Goal: Task Accomplishment & Management: Manage account settings

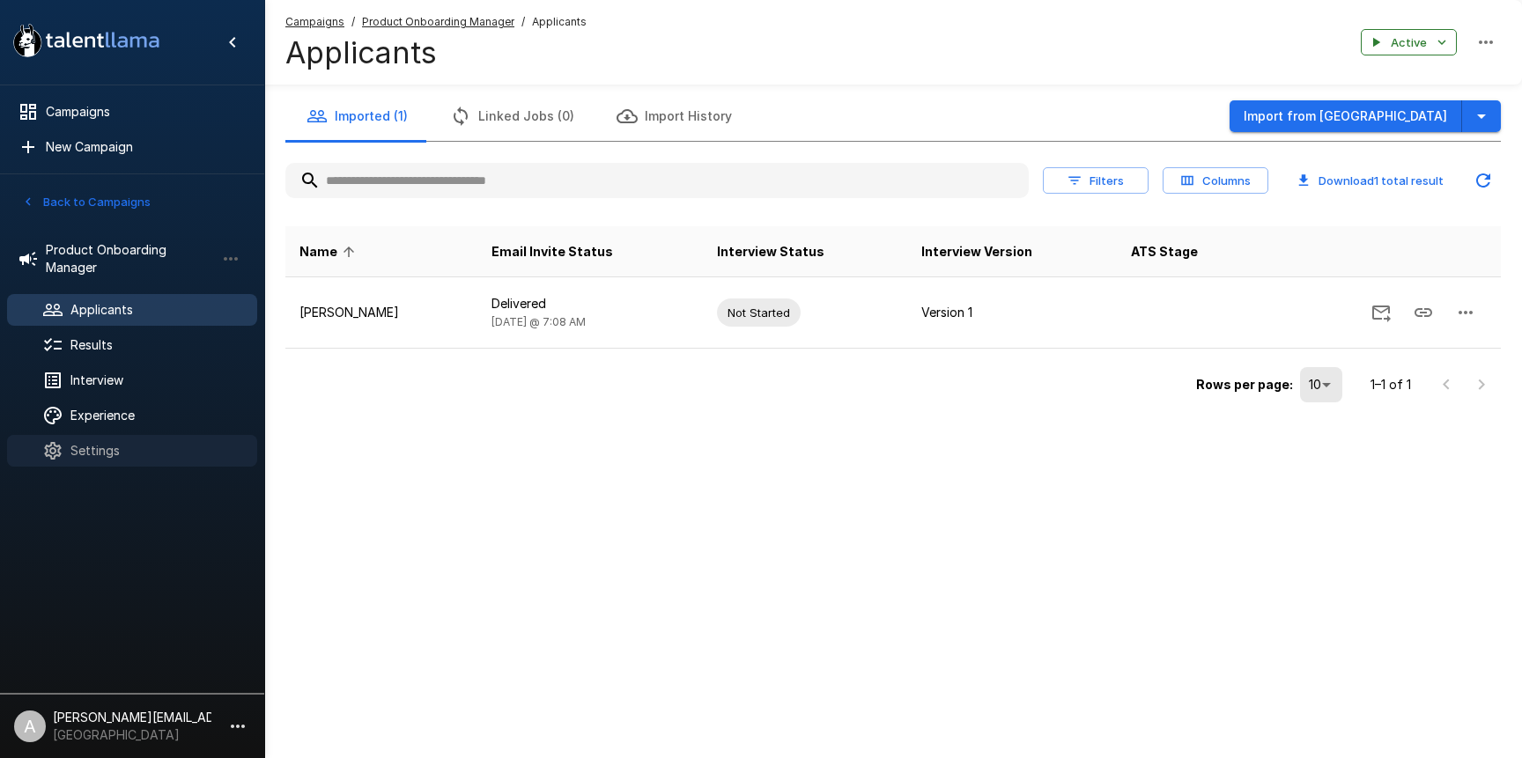
click at [132, 454] on span "Settings" at bounding box center [156, 451] width 173 height 18
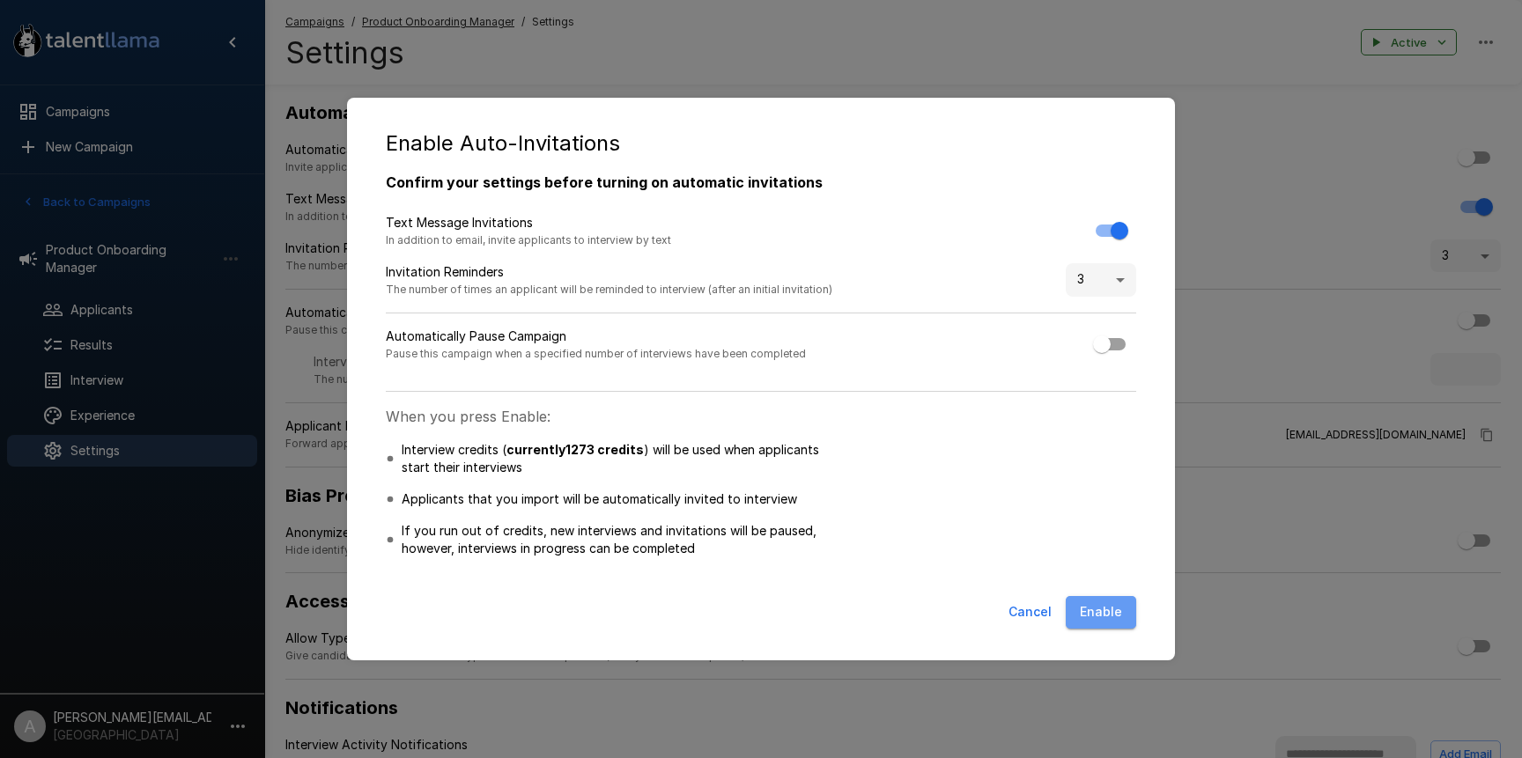
click at [1073, 609] on button "Enable" at bounding box center [1101, 612] width 70 height 33
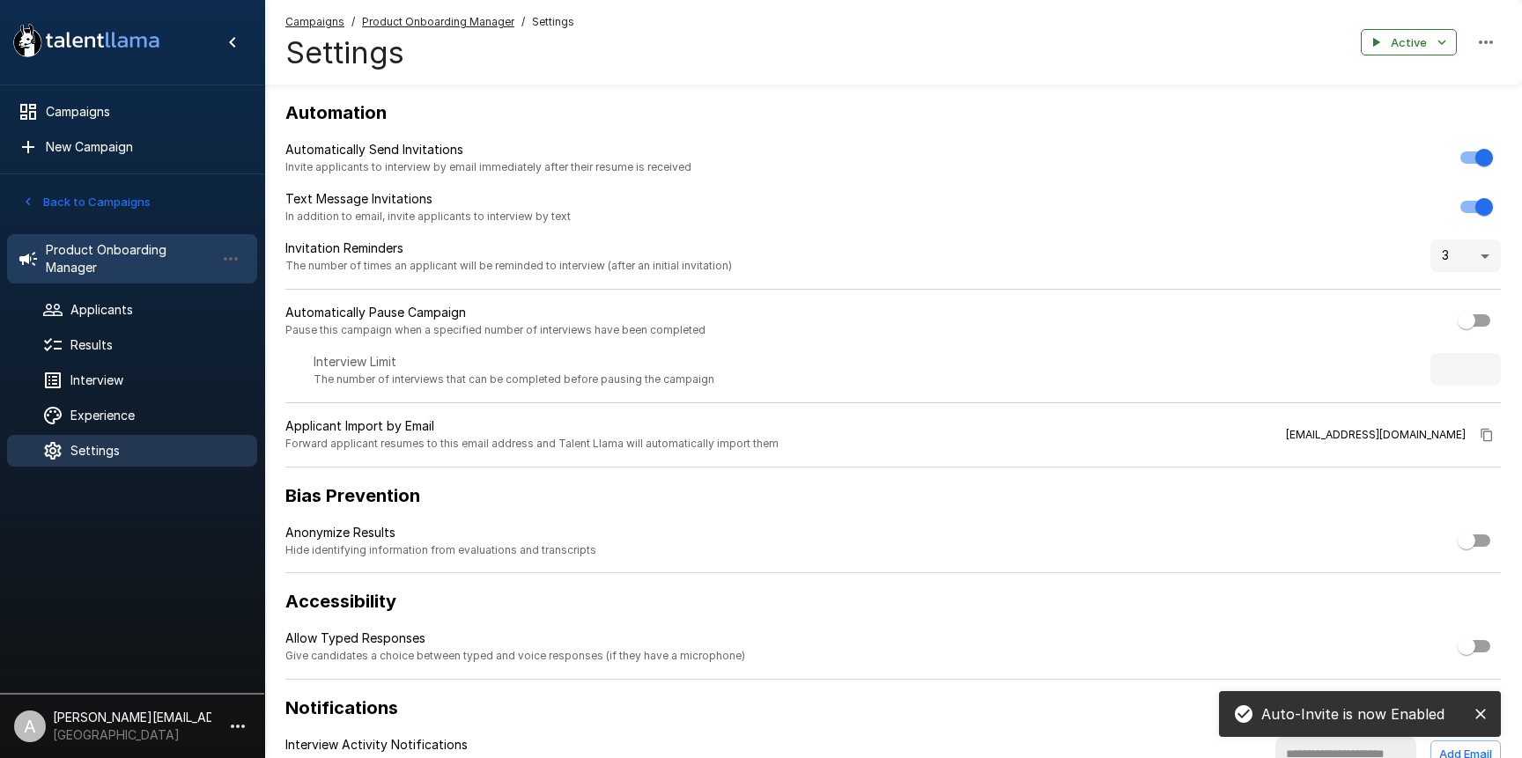
click at [100, 269] on span "Product Onboarding Manager" at bounding box center [130, 258] width 169 height 35
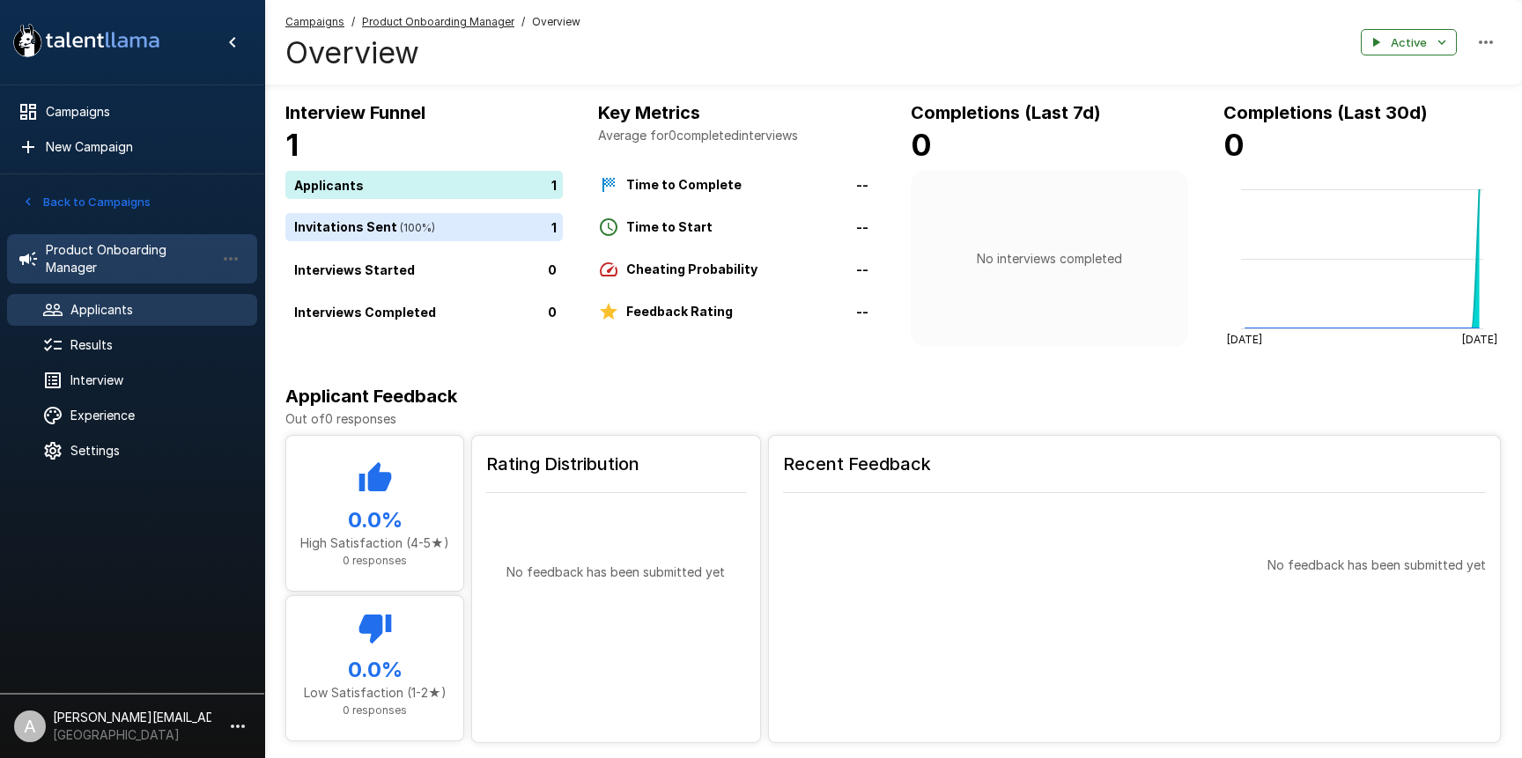
click at [98, 320] on div "Applicants" at bounding box center [132, 310] width 250 height 32
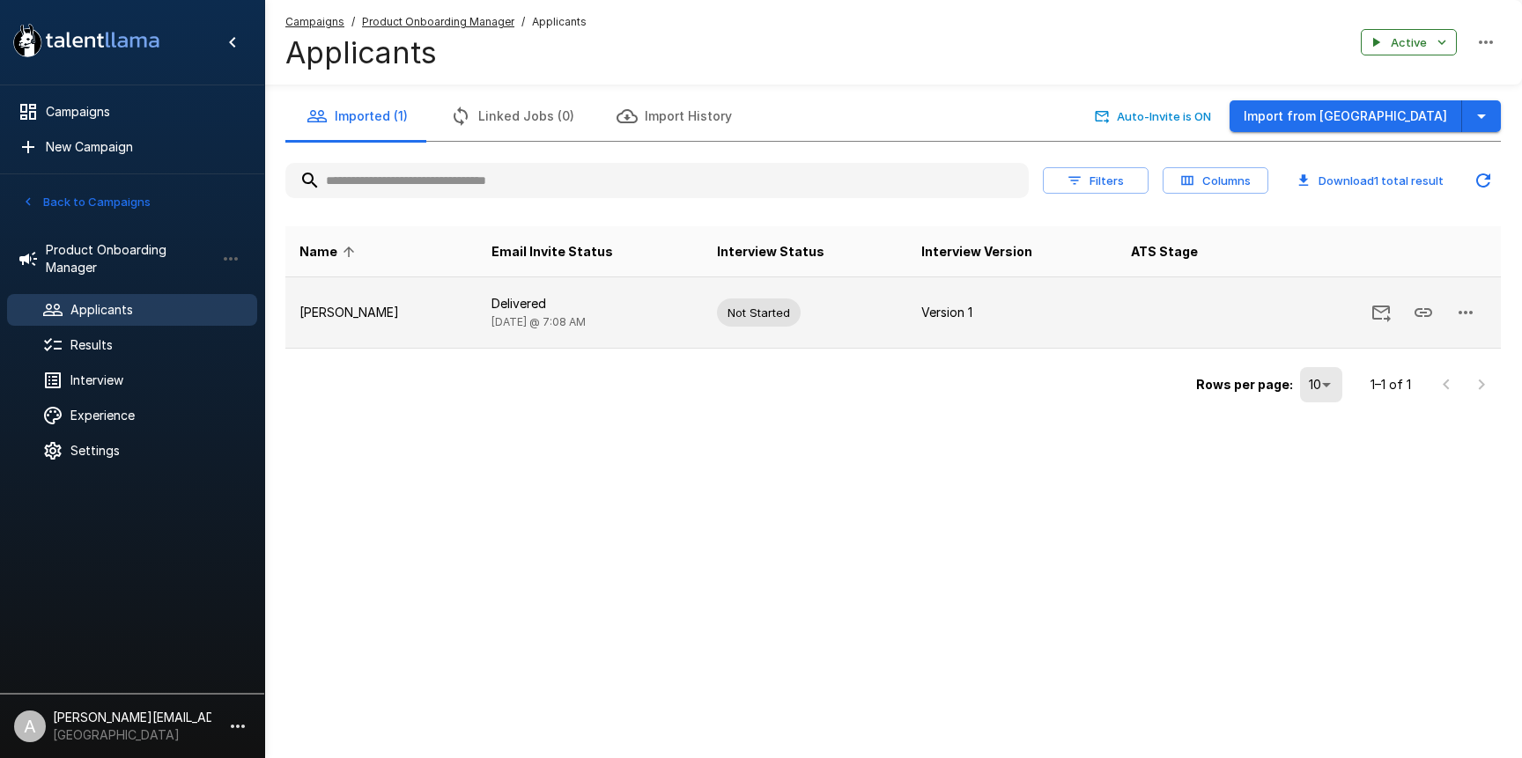
click at [1482, 313] on button "button" at bounding box center [1465, 312] width 42 height 42
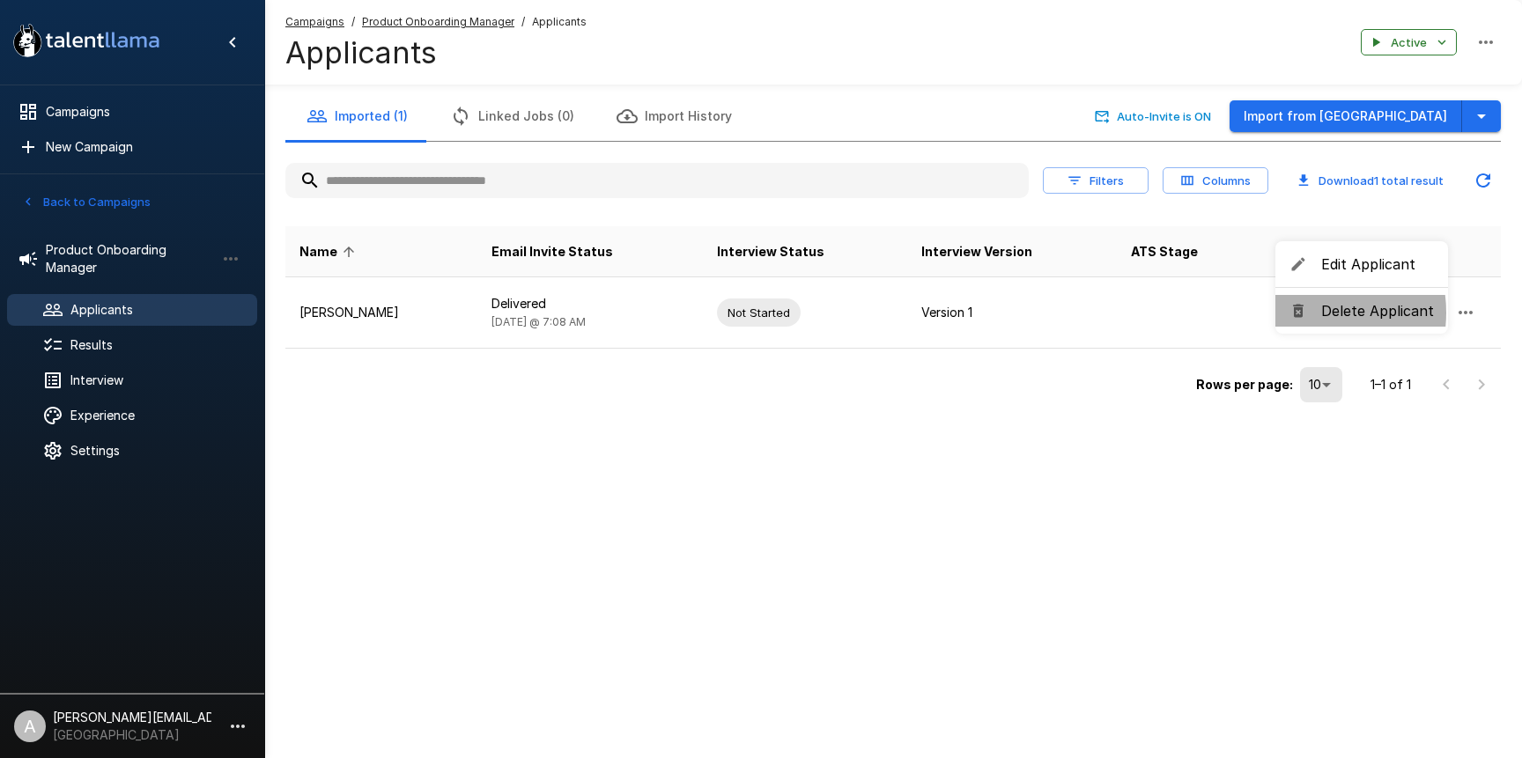
click at [1302, 313] on icon at bounding box center [1298, 311] width 18 height 18
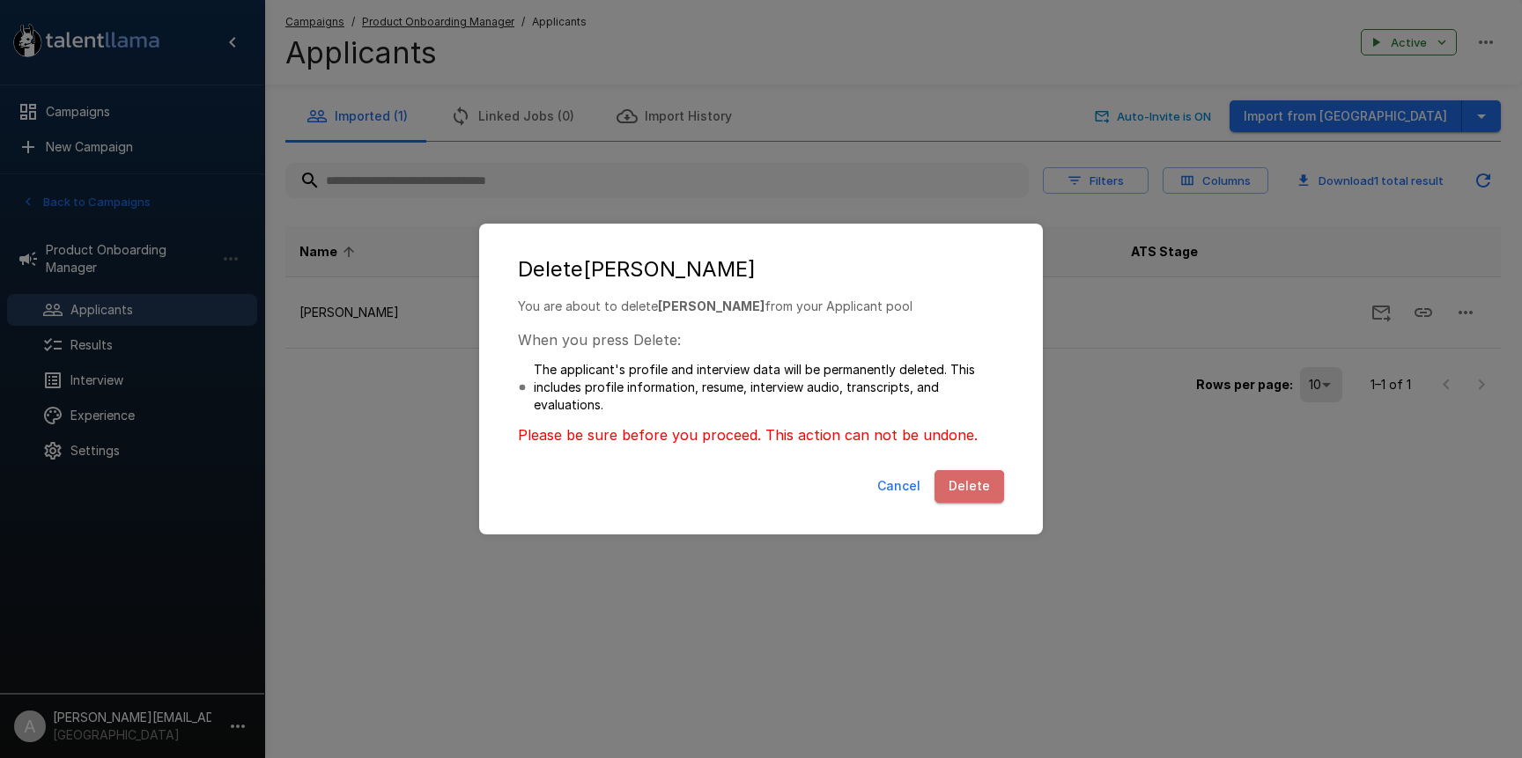
click at [968, 487] on button "Delete" at bounding box center [969, 486] width 70 height 33
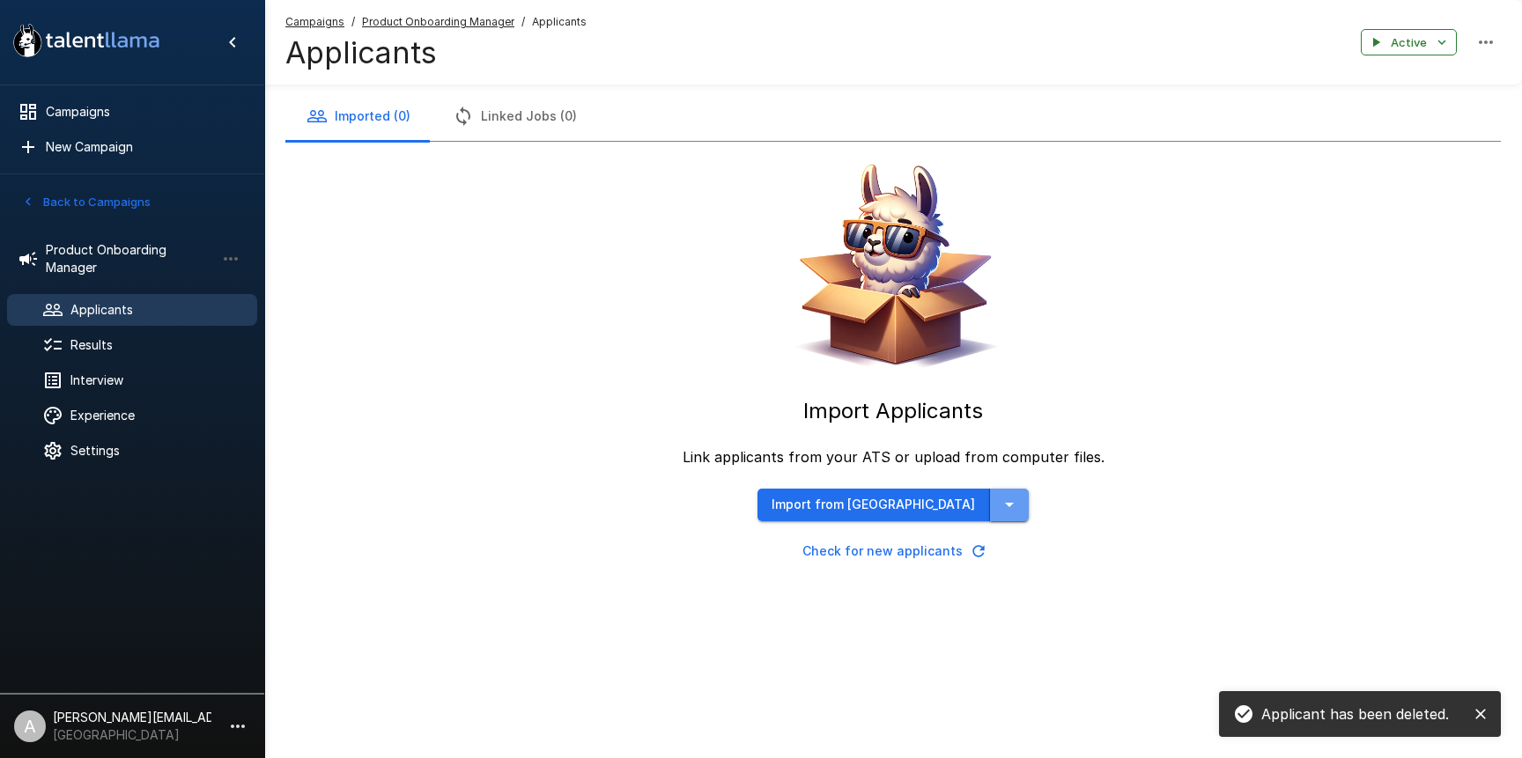
click at [999, 505] on icon "button" at bounding box center [1009, 504] width 21 height 21
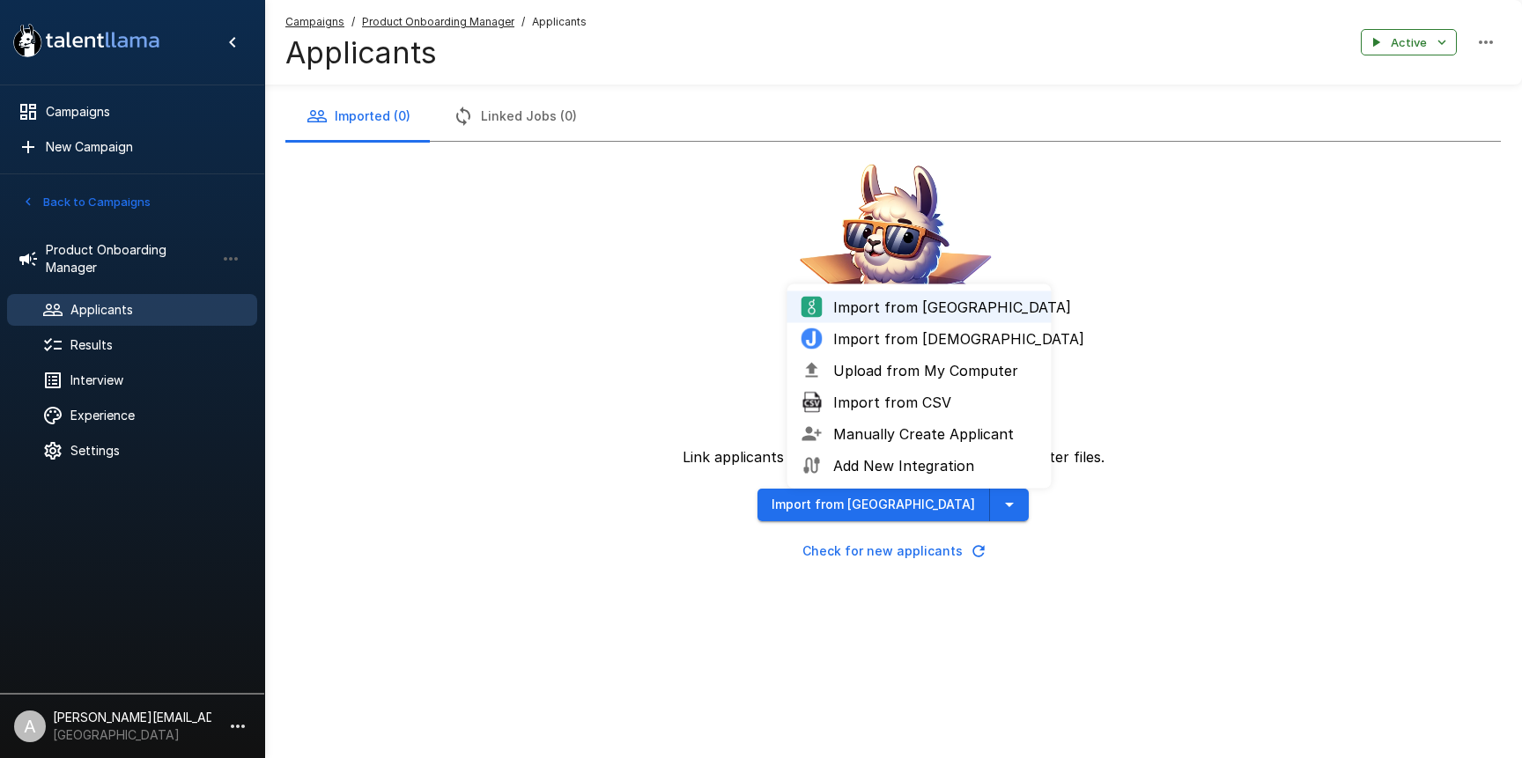
click at [881, 366] on span "Upload from My Computer" at bounding box center [935, 370] width 204 height 21
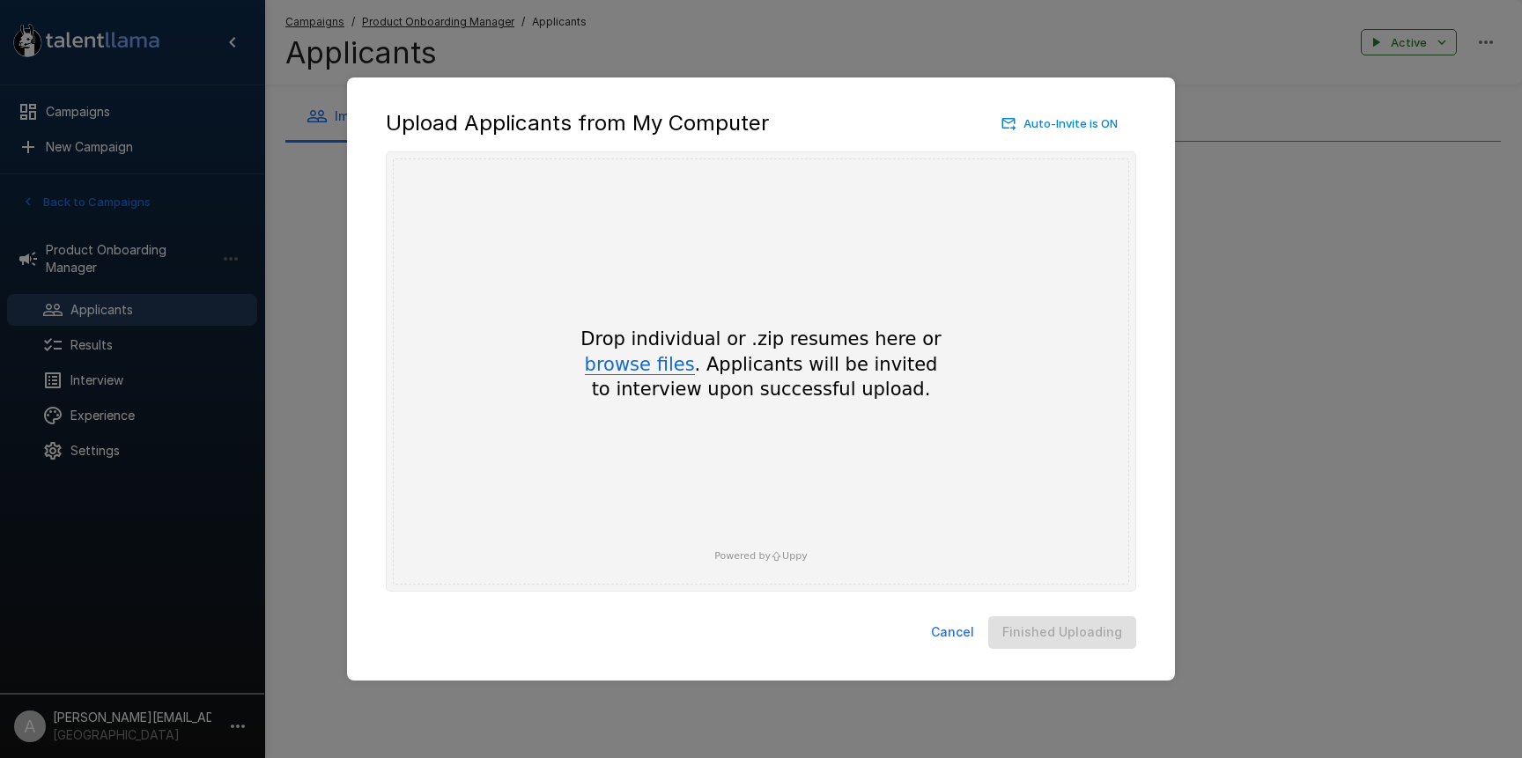
click at [608, 374] on button "browse files" at bounding box center [640, 365] width 110 height 19
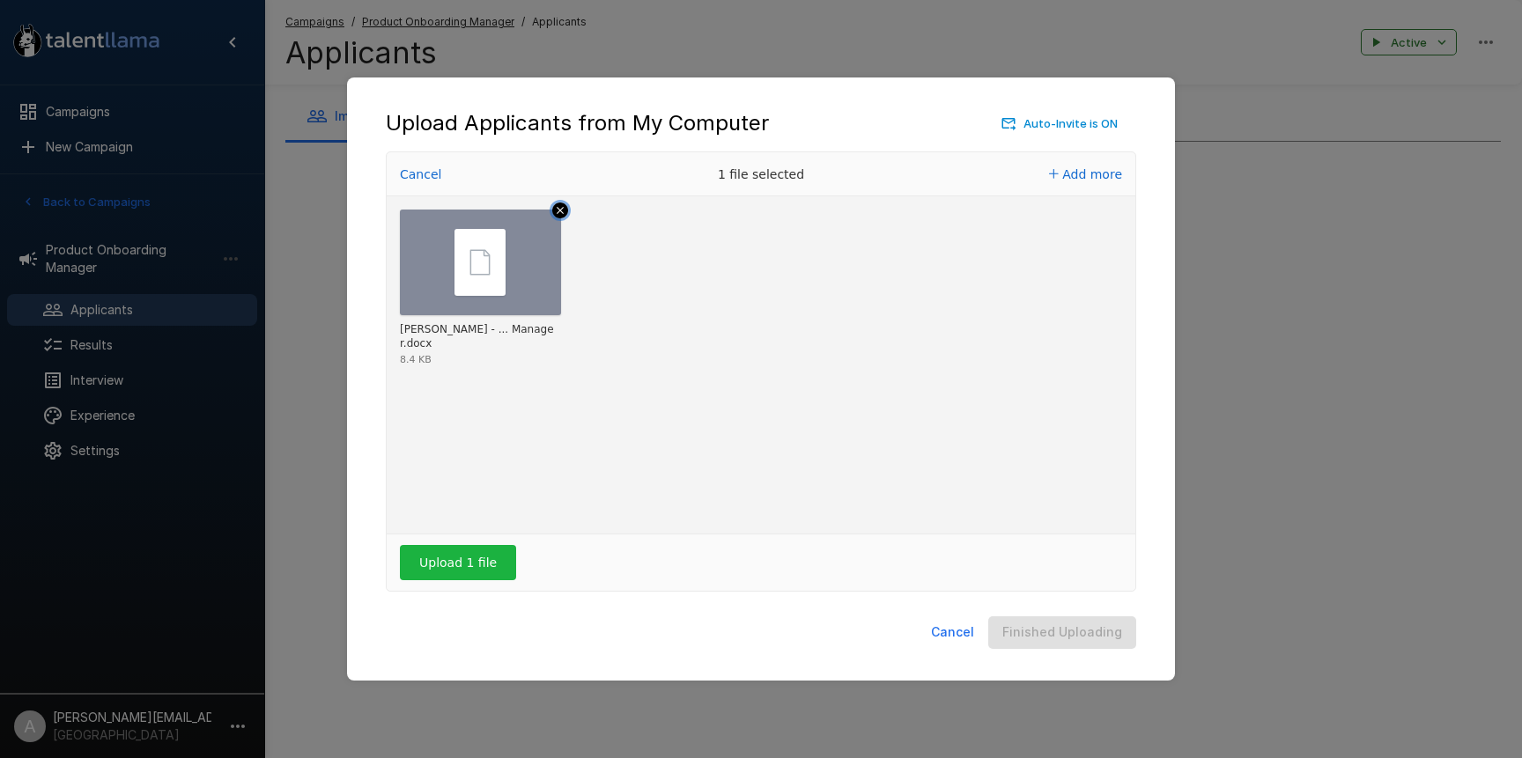
click at [562, 210] on icon "Remove file" at bounding box center [560, 211] width 16 height 16
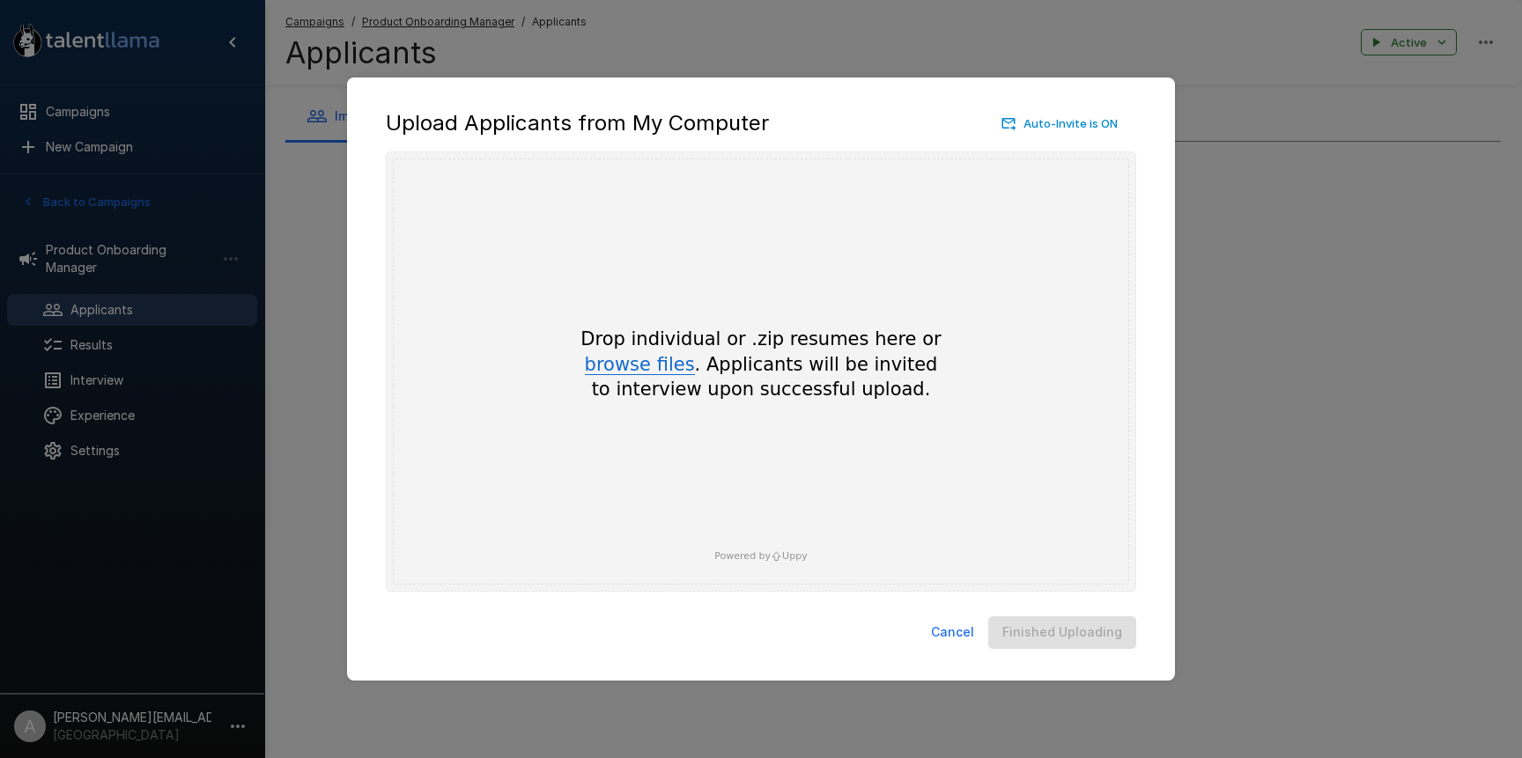
click at [638, 361] on button "browse files" at bounding box center [640, 365] width 110 height 19
click at [635, 350] on div "Drop individual or .zip resumes here or browse files . Applicants will be invit…" at bounding box center [760, 364] width 423 height 75
click at [644, 357] on button "browse files" at bounding box center [640, 365] width 110 height 19
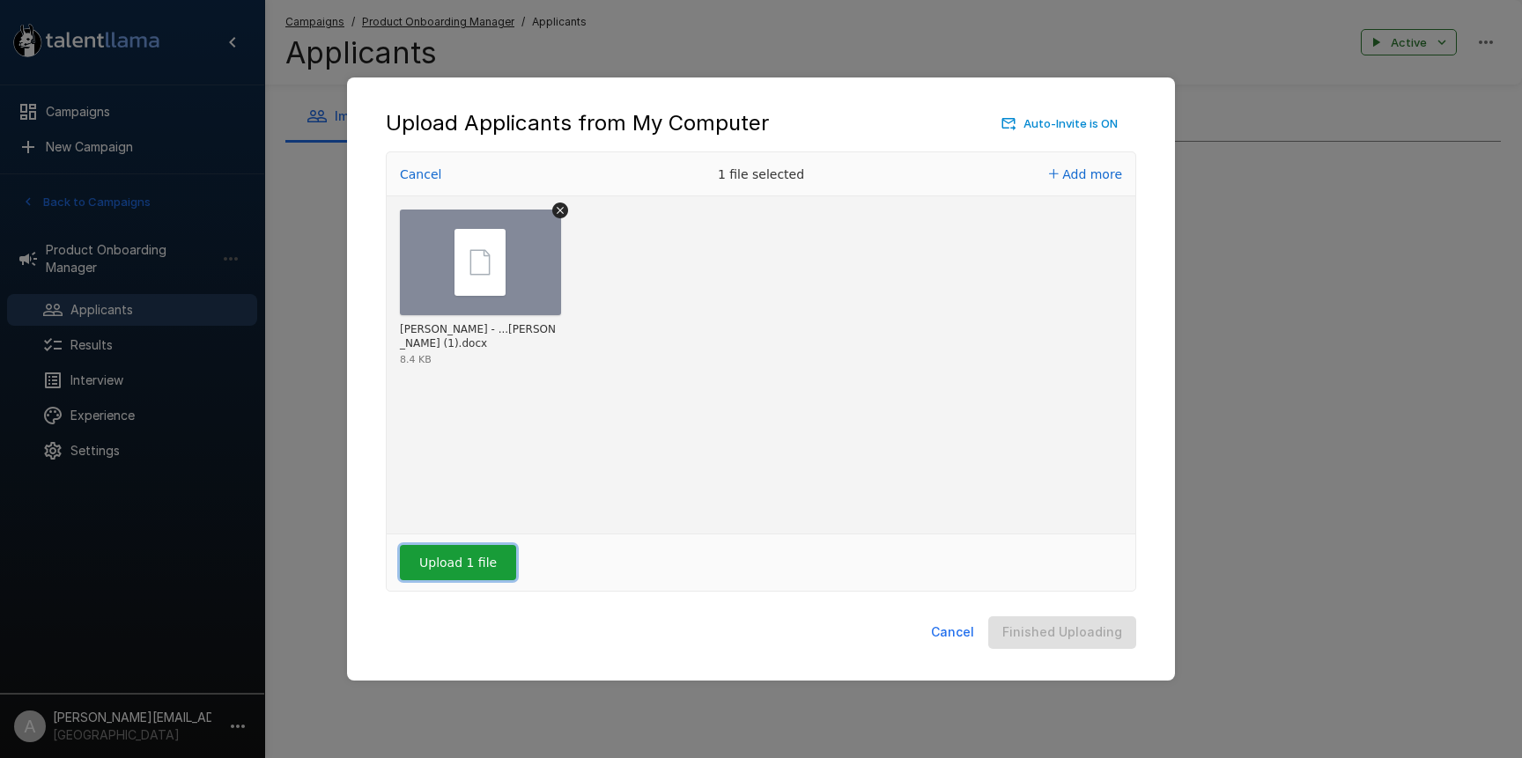
click at [442, 572] on button "Upload 1 file" at bounding box center [458, 562] width 116 height 35
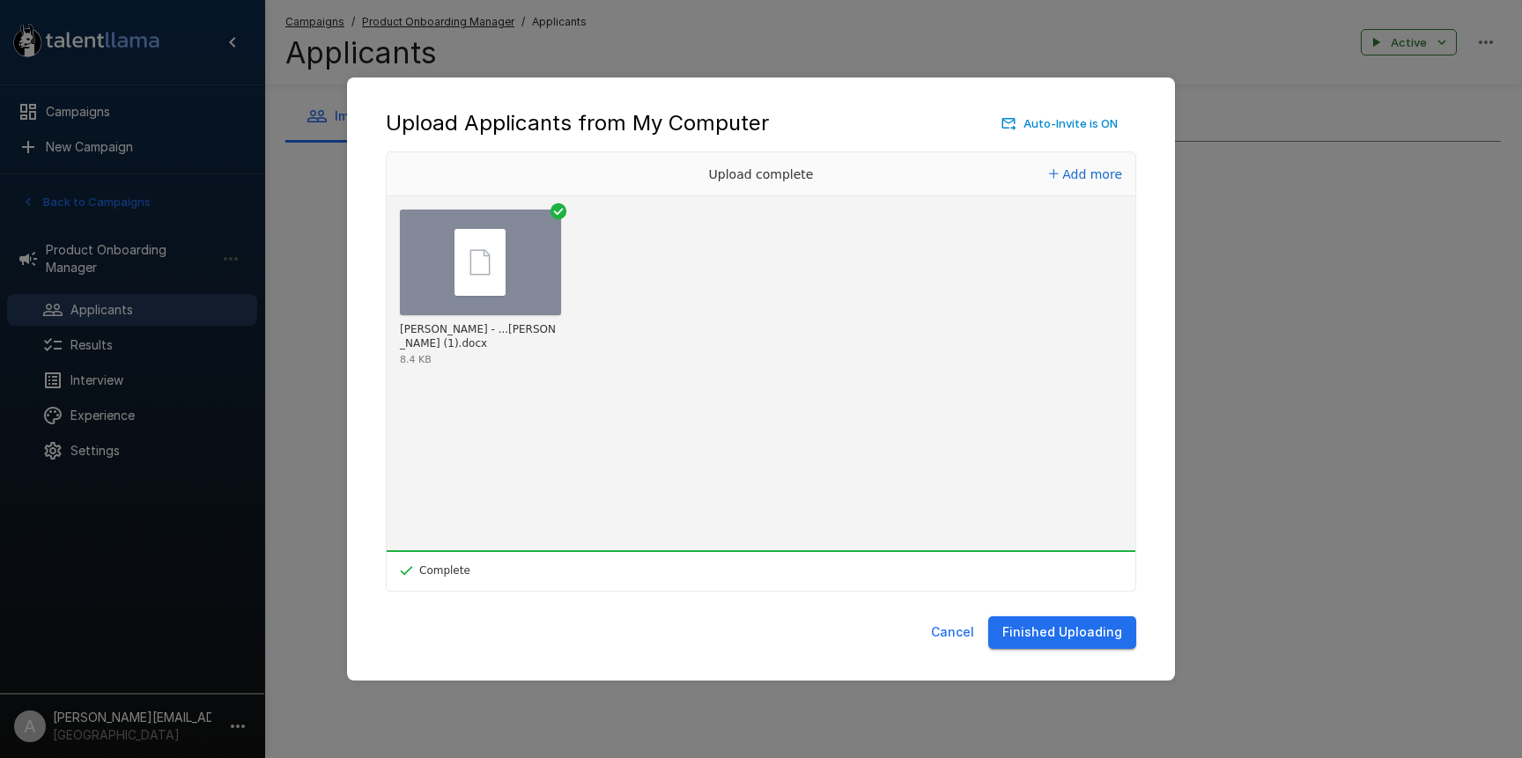
click at [1055, 629] on button "Finished Uploading" at bounding box center [1062, 632] width 148 height 33
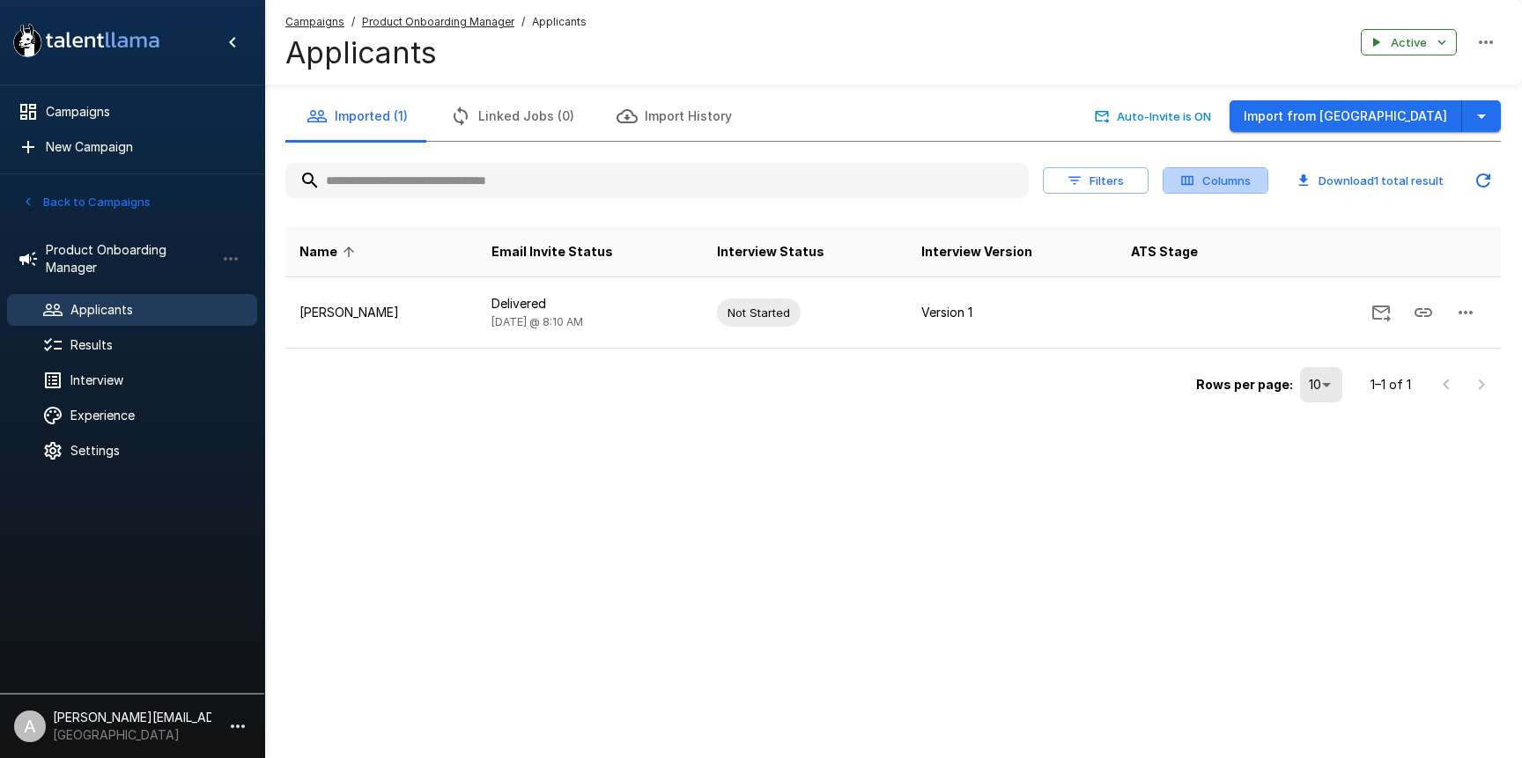
click at [1225, 188] on button "Columns" at bounding box center [1215, 180] width 106 height 27
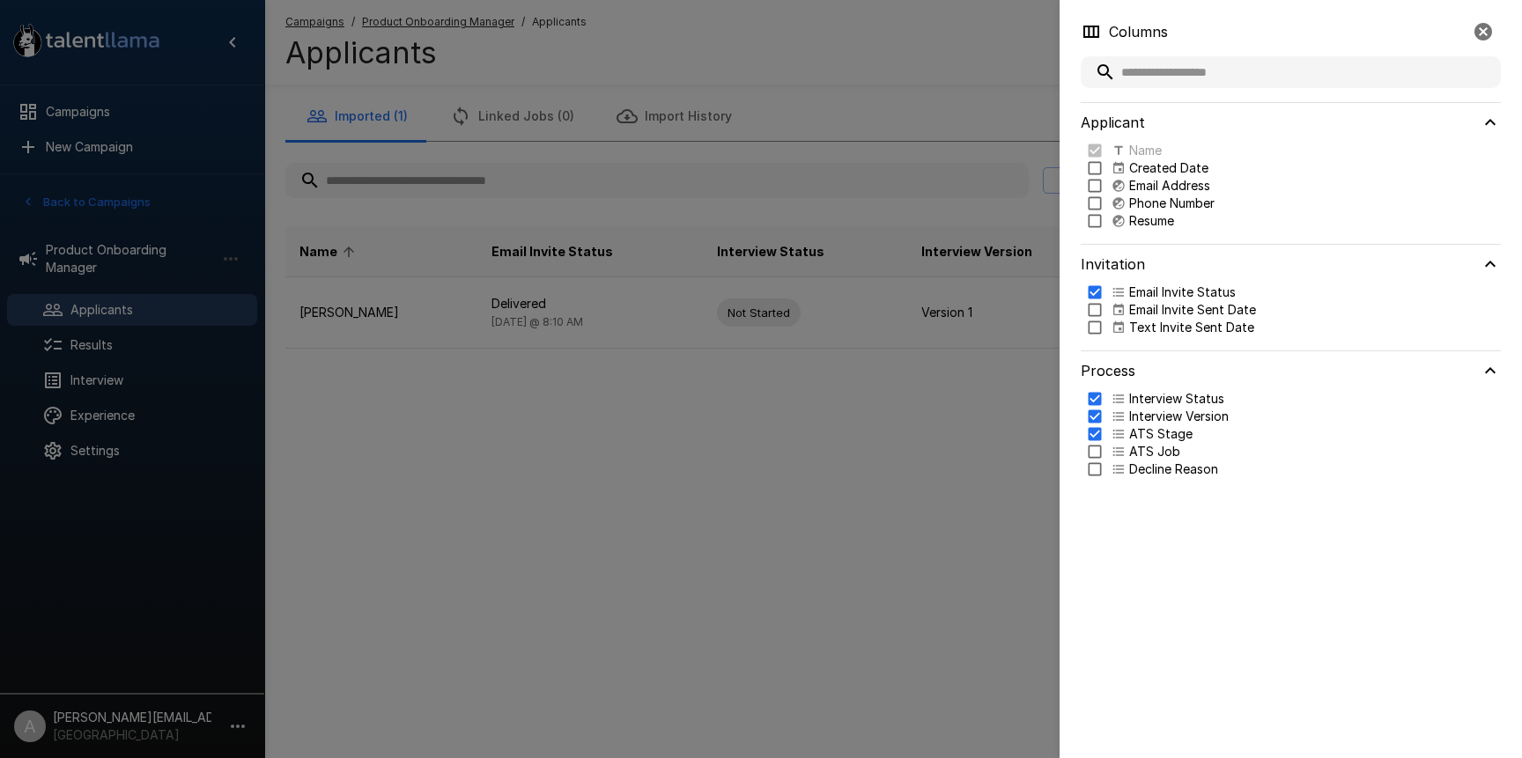
click at [1156, 328] on p "Text Invite Sent Date" at bounding box center [1191, 328] width 125 height 18
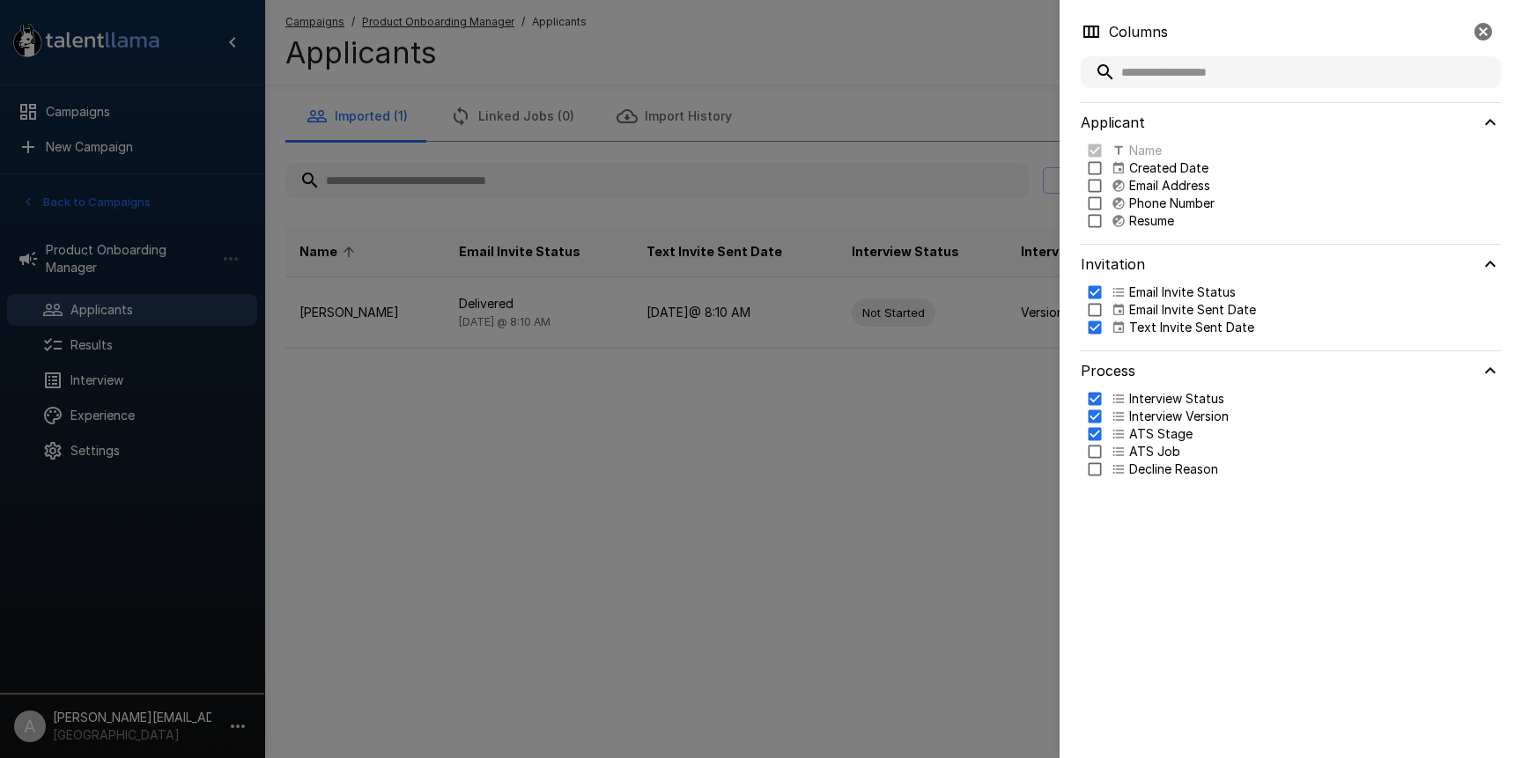
click at [989, 343] on div at bounding box center [761, 379] width 1522 height 758
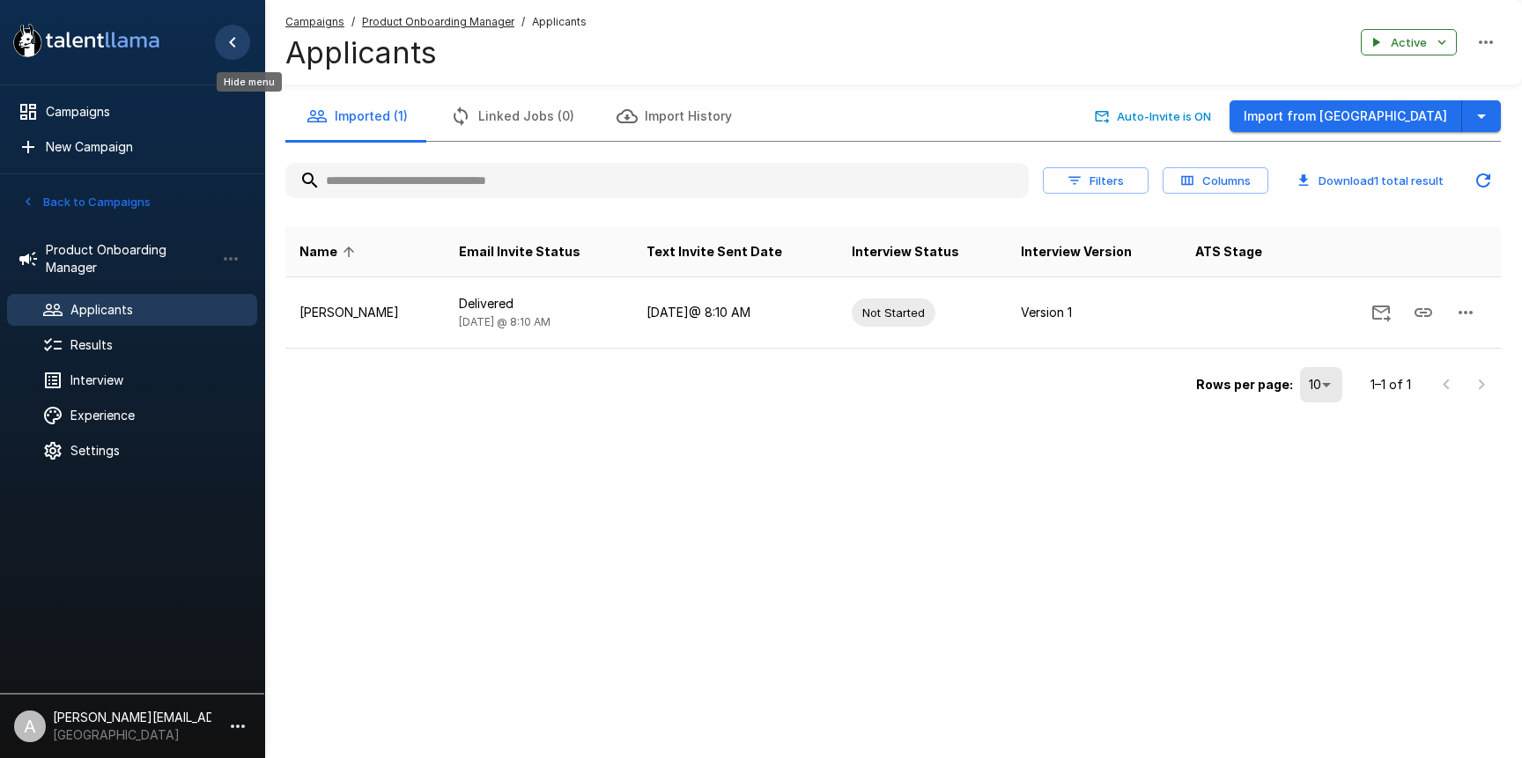
click at [229, 41] on icon "Hide menu" at bounding box center [232, 42] width 21 height 21
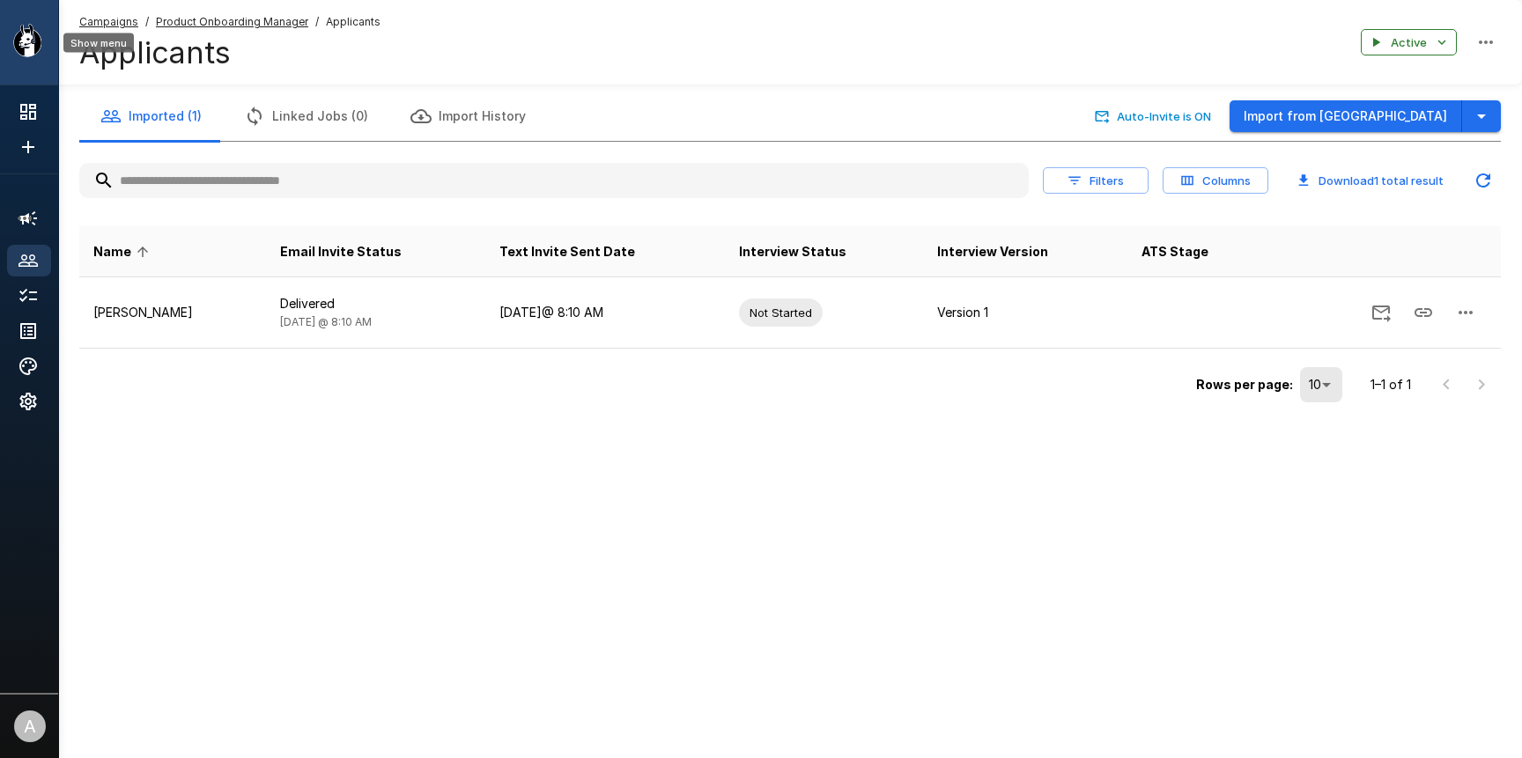
click at [23, 43] on icon "Show menu" at bounding box center [27, 40] width 28 height 33
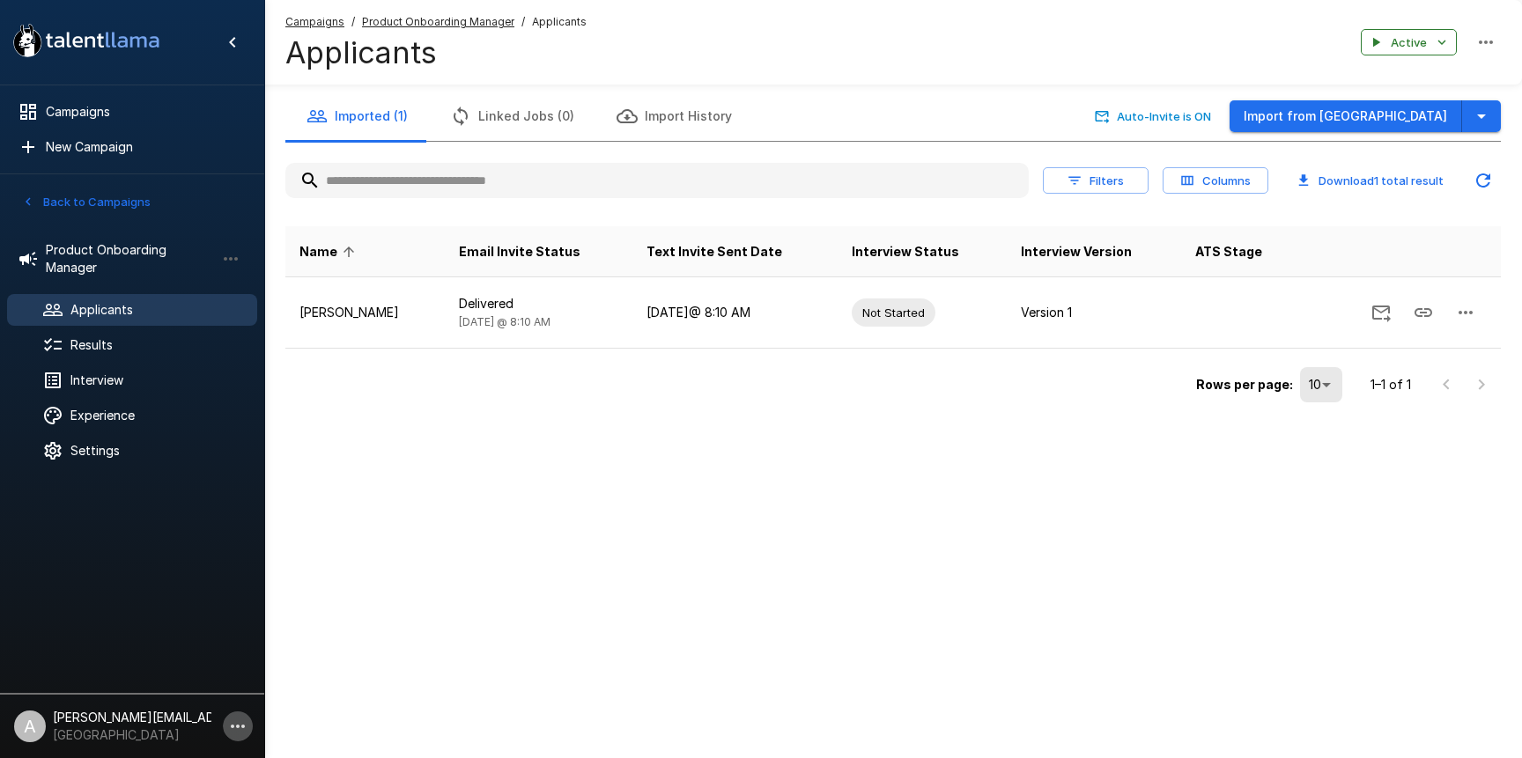
click at [233, 726] on icon "button" at bounding box center [238, 727] width 14 height 4
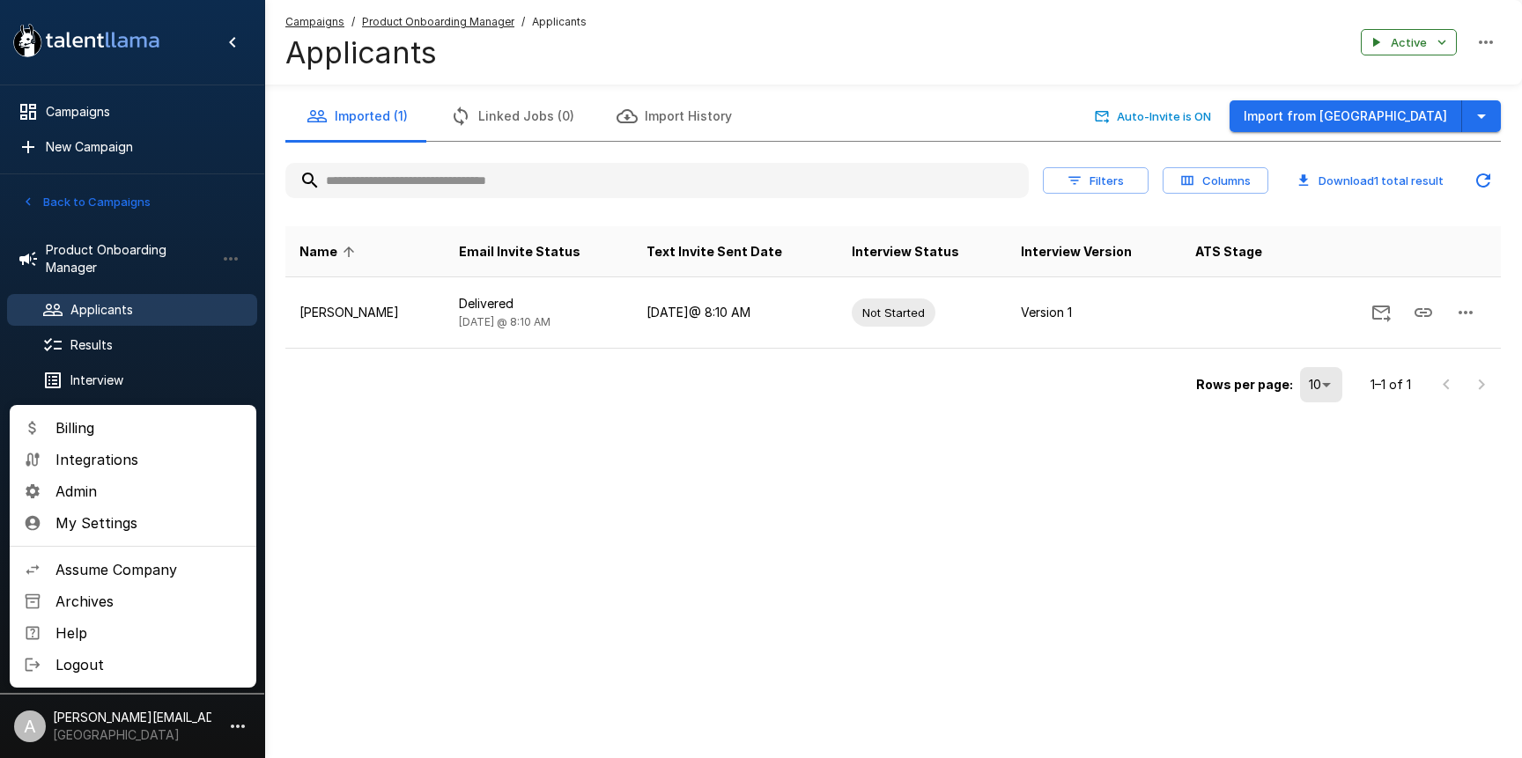
click at [174, 574] on span "Assume Company" at bounding box center [148, 569] width 187 height 21
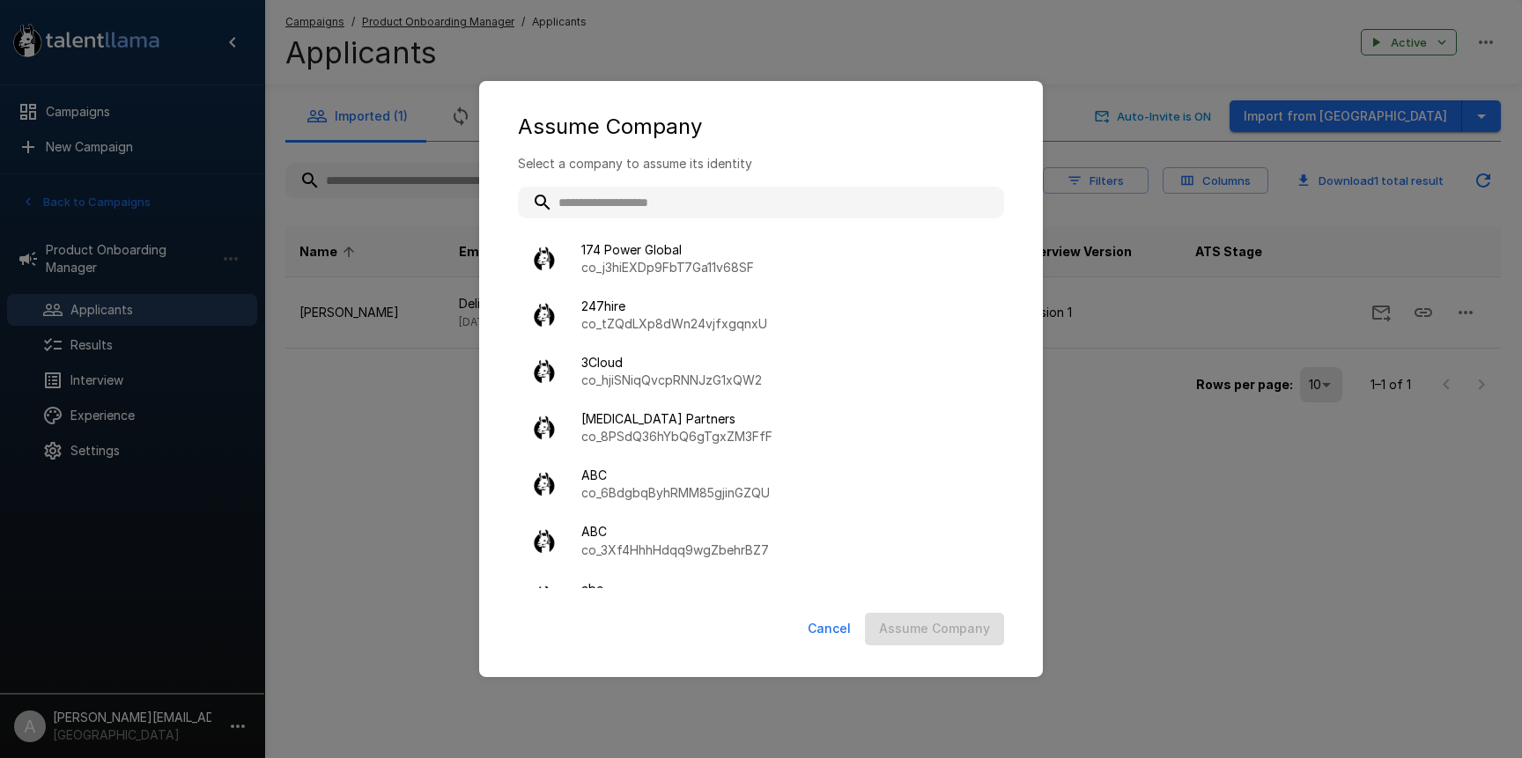
click at [723, 211] on input "text" at bounding box center [761, 203] width 486 height 32
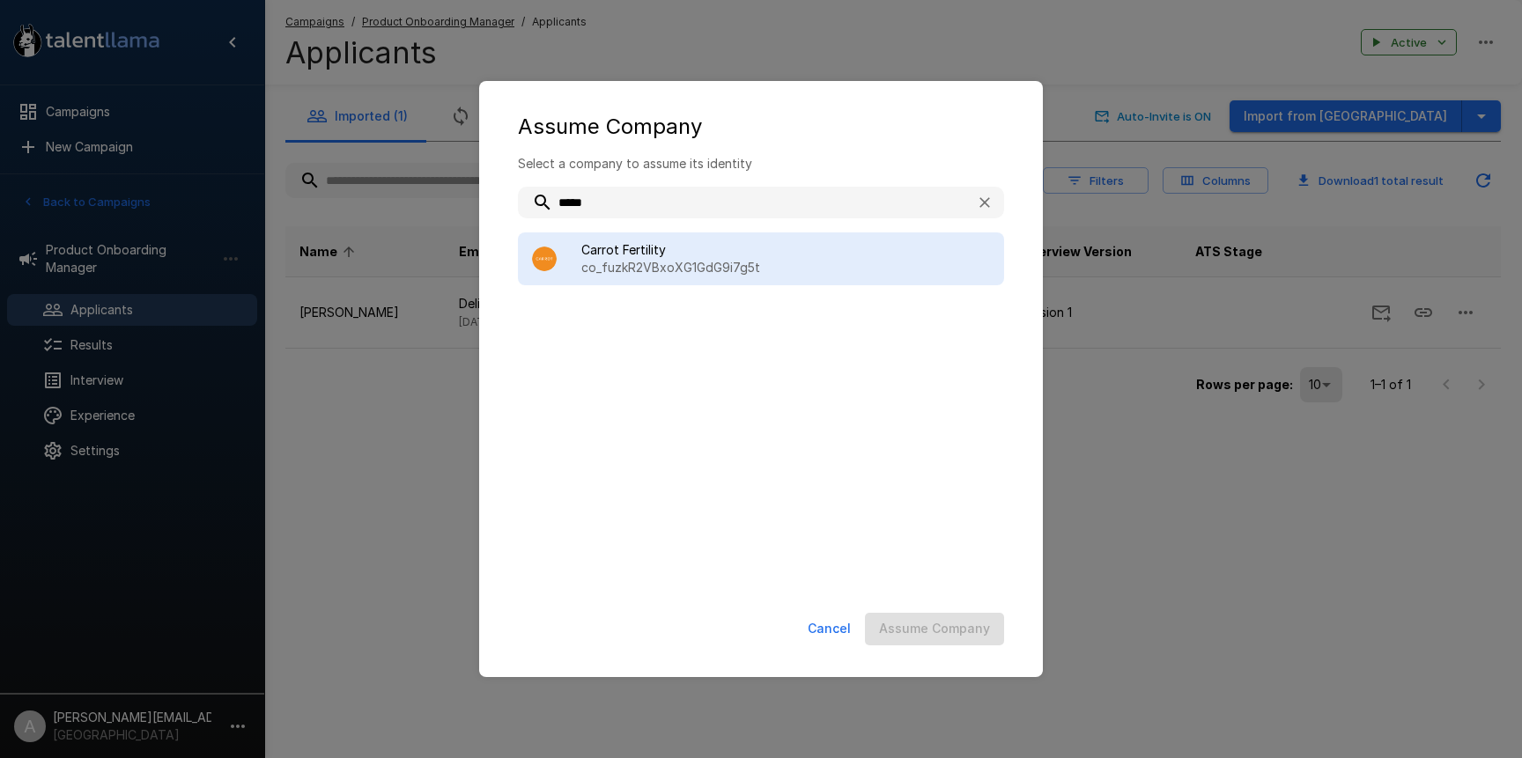
type input "*****"
click at [759, 267] on p "co_fuzkR2VBxoXG1GdG9i7g5t" at bounding box center [785, 268] width 409 height 18
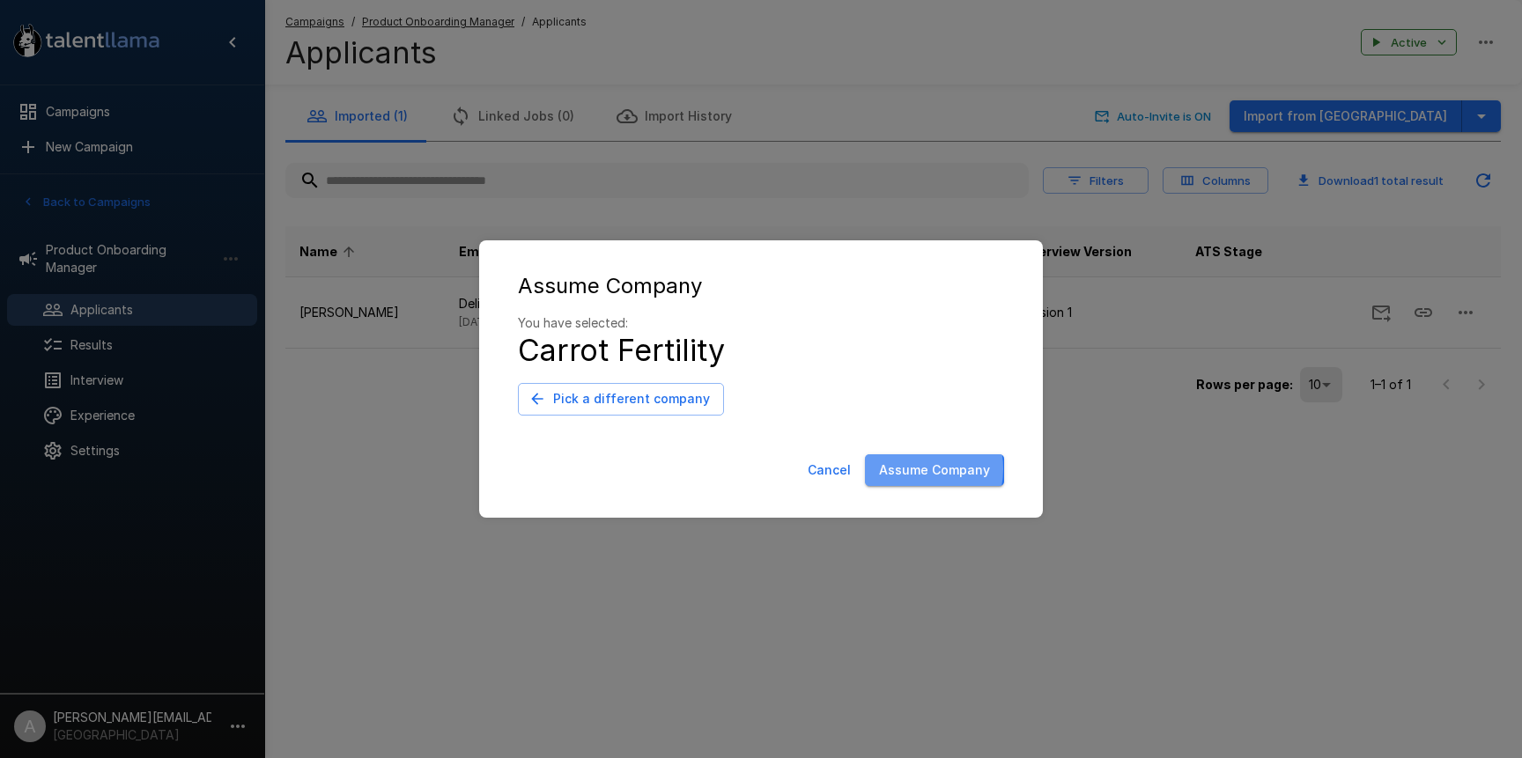
click at [918, 469] on button "Assume Company" at bounding box center [934, 470] width 139 height 33
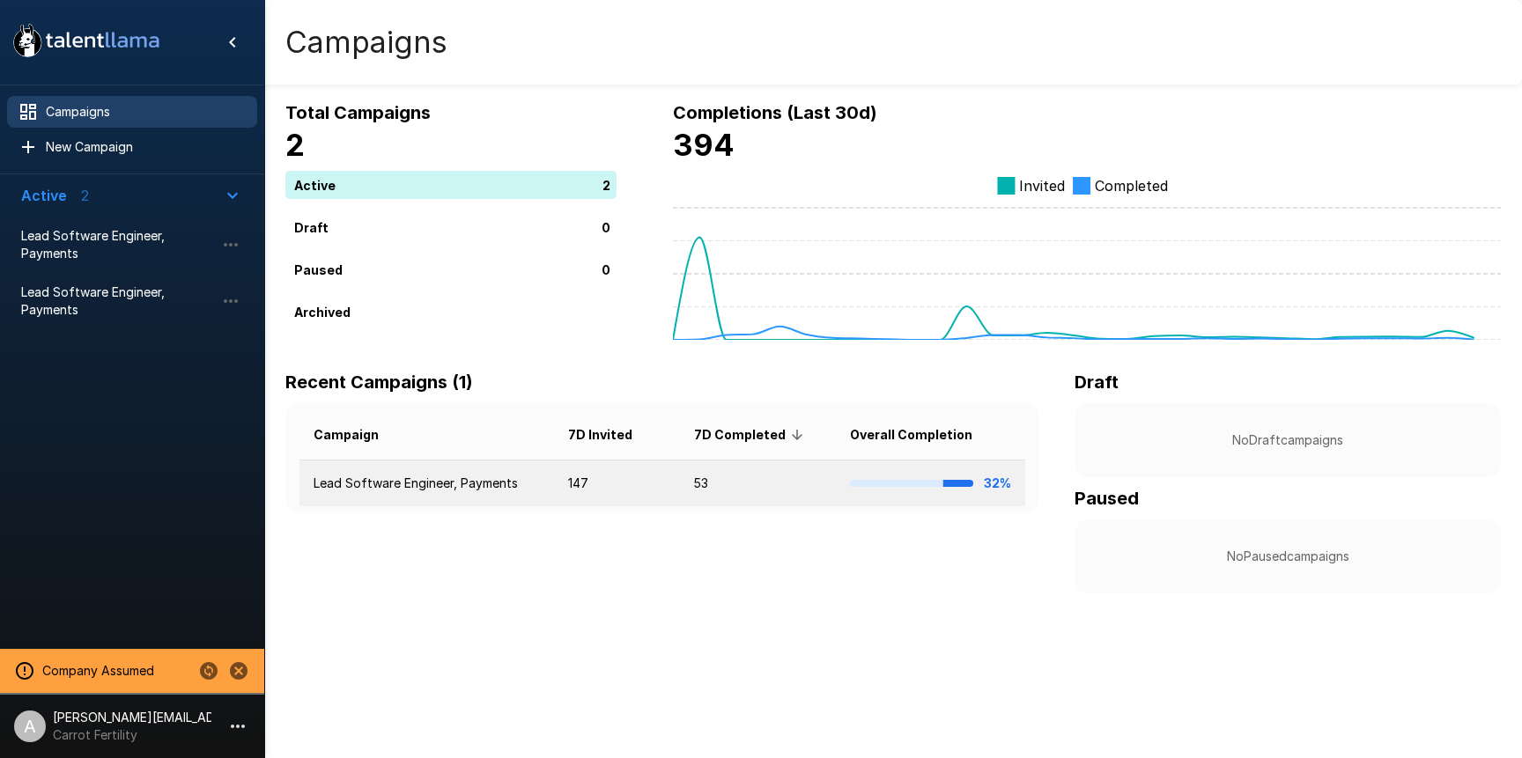
click at [584, 468] on td "147" at bounding box center [617, 484] width 126 height 47
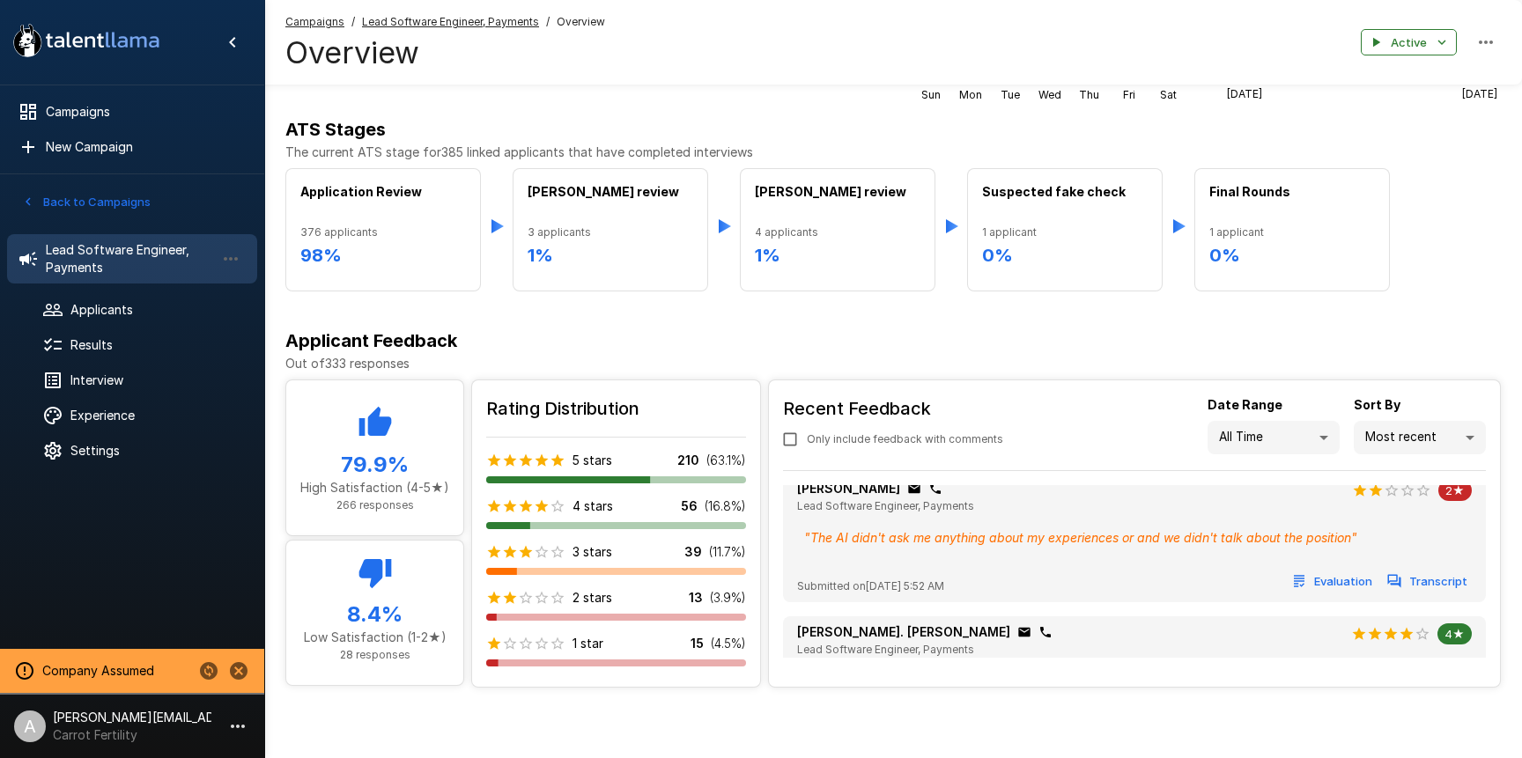
scroll to position [25, 0]
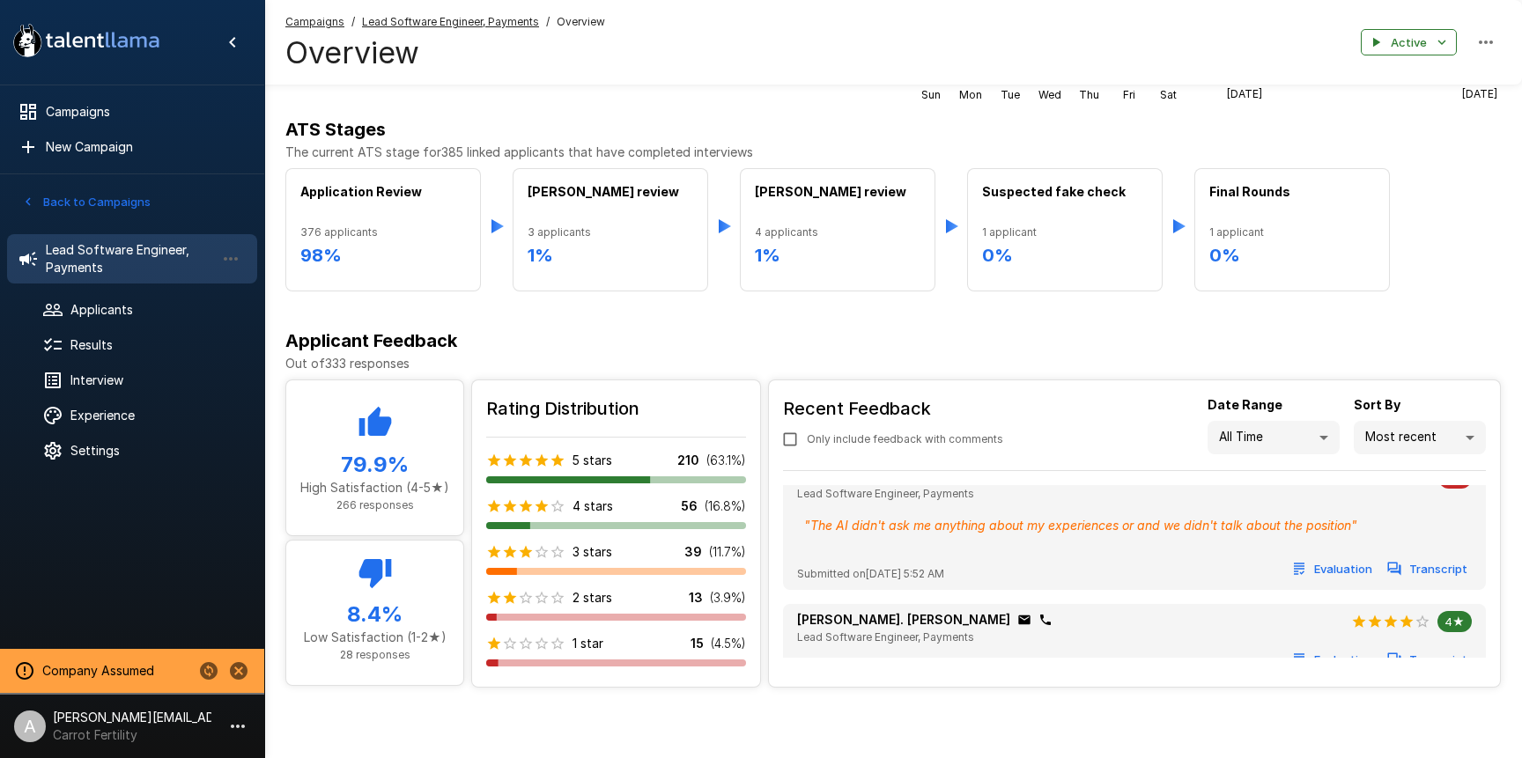
click at [573, 668] on div "Rating Distribution 5 stars 210 ( 63.1 %) 4 stars 56 ( 16.8 %) 3 stars 39 ( 11.…" at bounding box center [616, 540] width 288 height 321
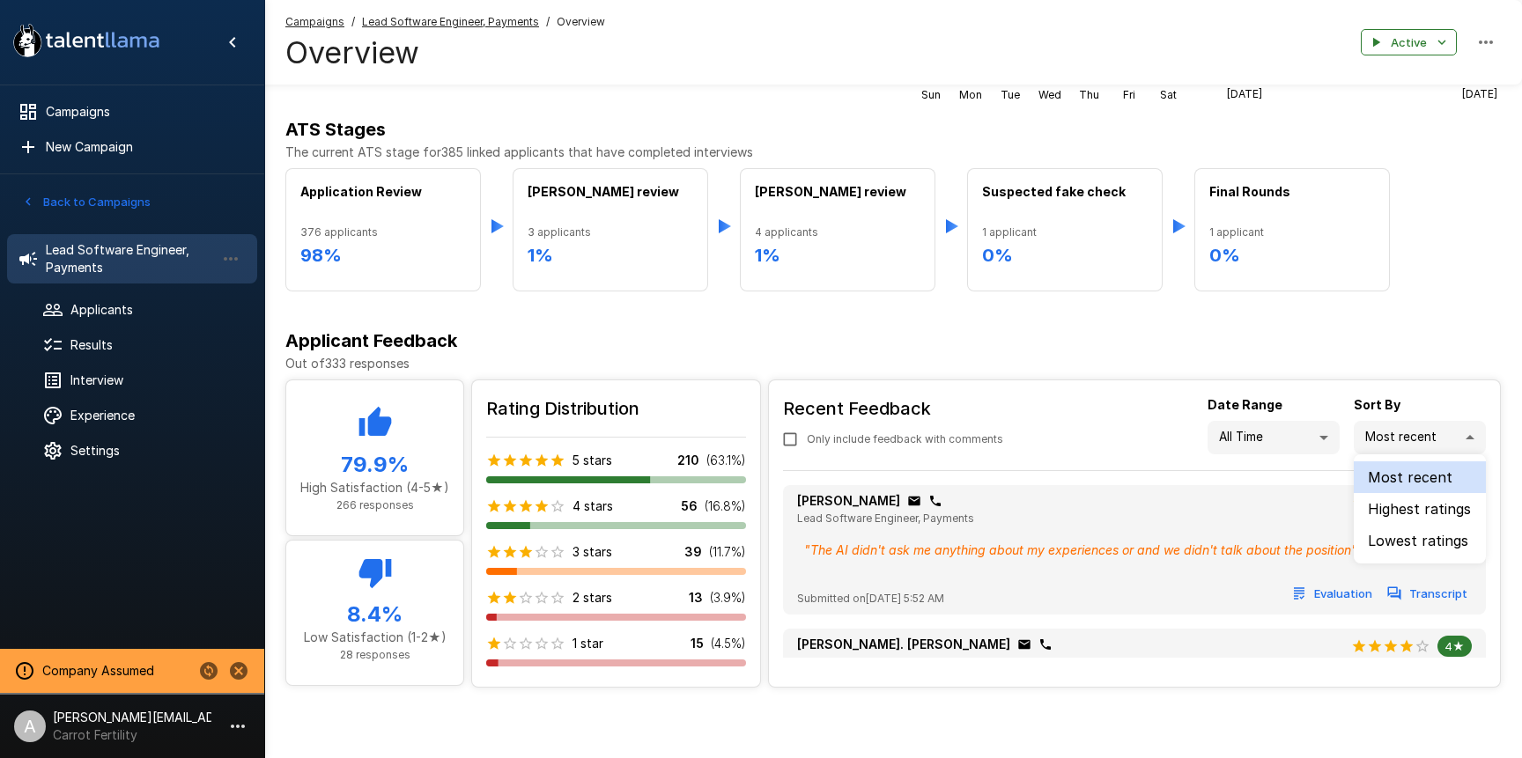
click at [1458, 432] on body ".st0{fill:#FFFFFF;} .st1{fill:#76a4ed;} Campaigns New Campaign Active 2 Lead So…" at bounding box center [761, 133] width 1522 height 758
click at [1434, 542] on li "Lowest ratings" at bounding box center [1419, 541] width 132 height 32
type input "***"
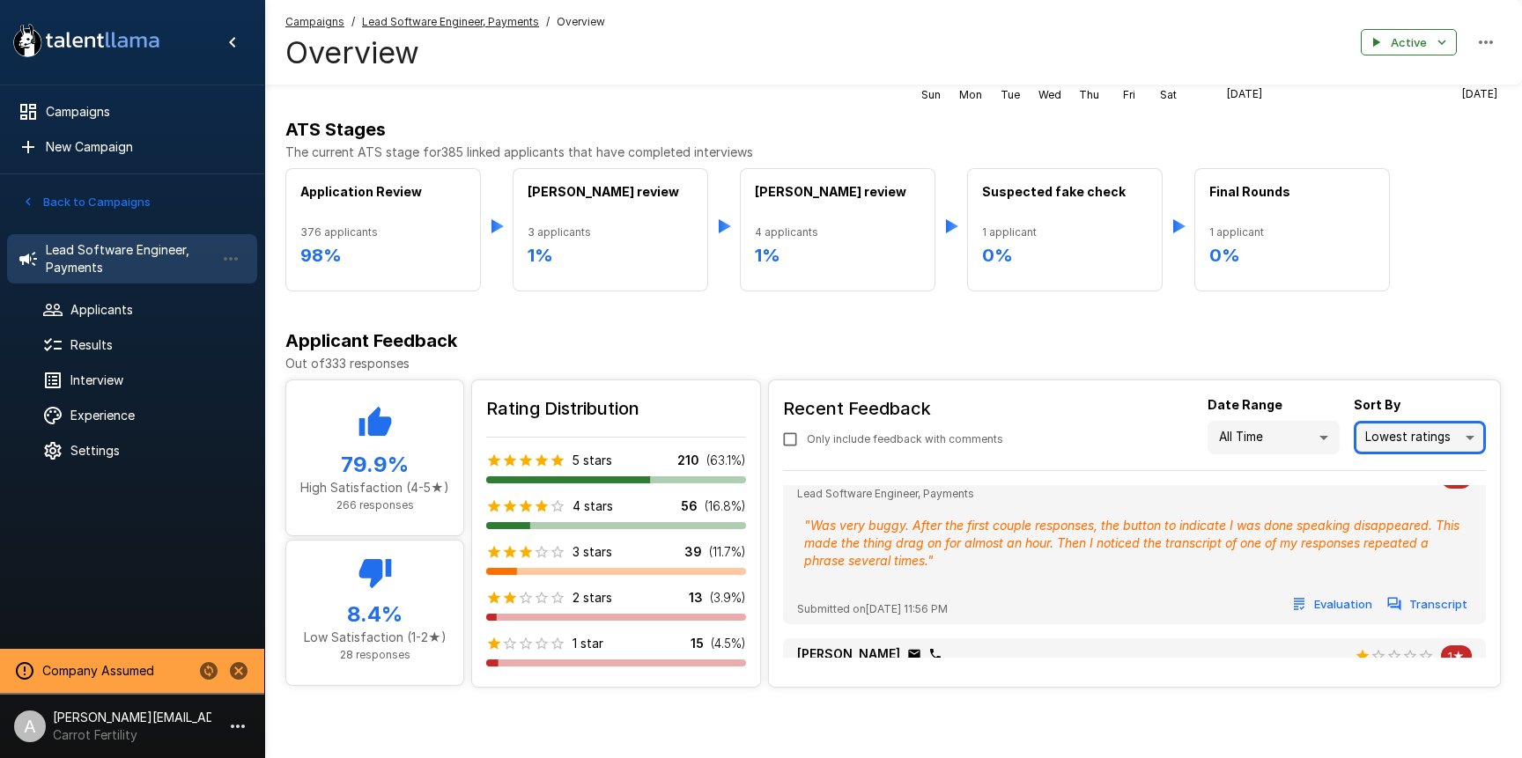
scroll to position [896, 0]
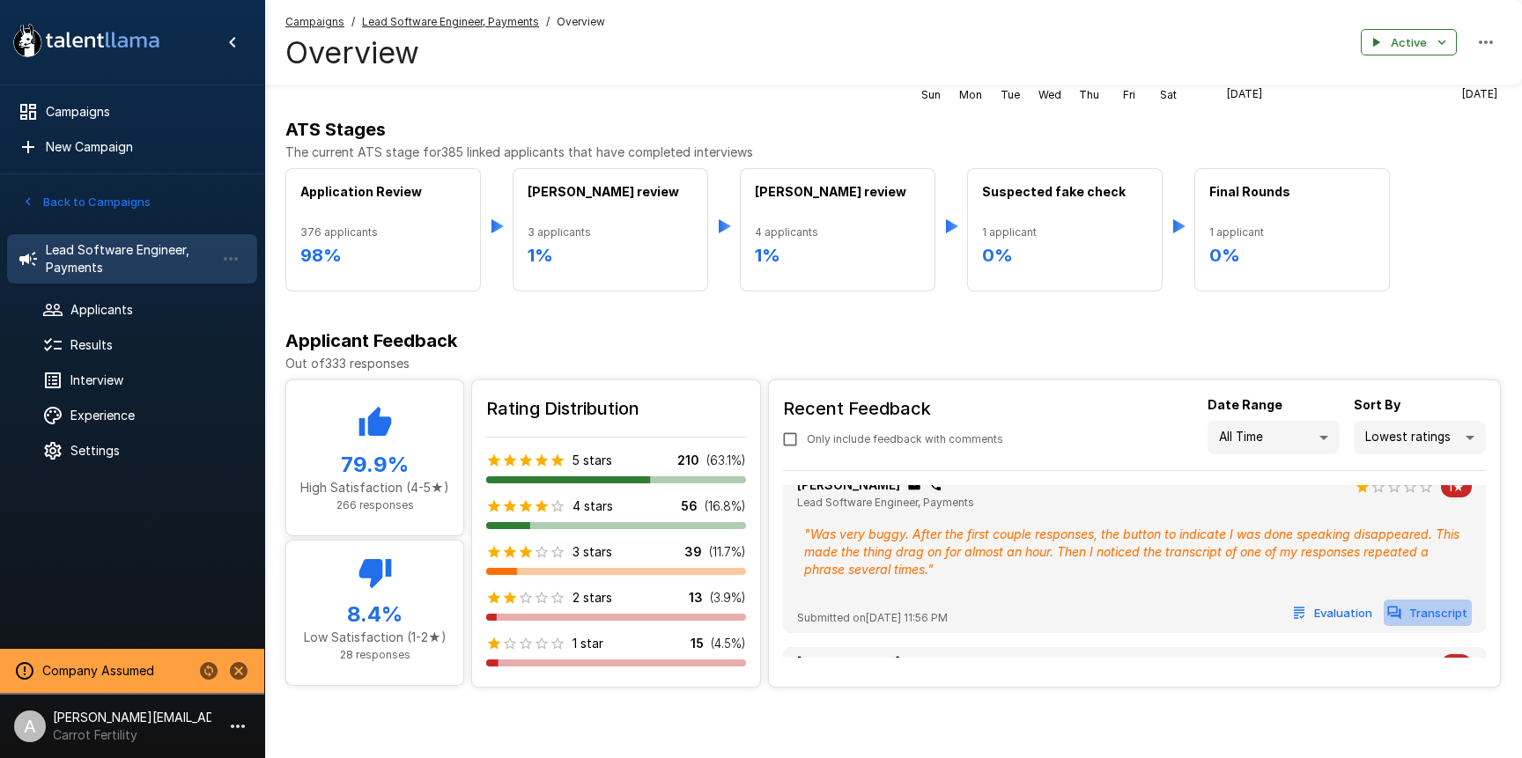
click at [1435, 620] on button "Transcript" at bounding box center [1427, 613] width 88 height 27
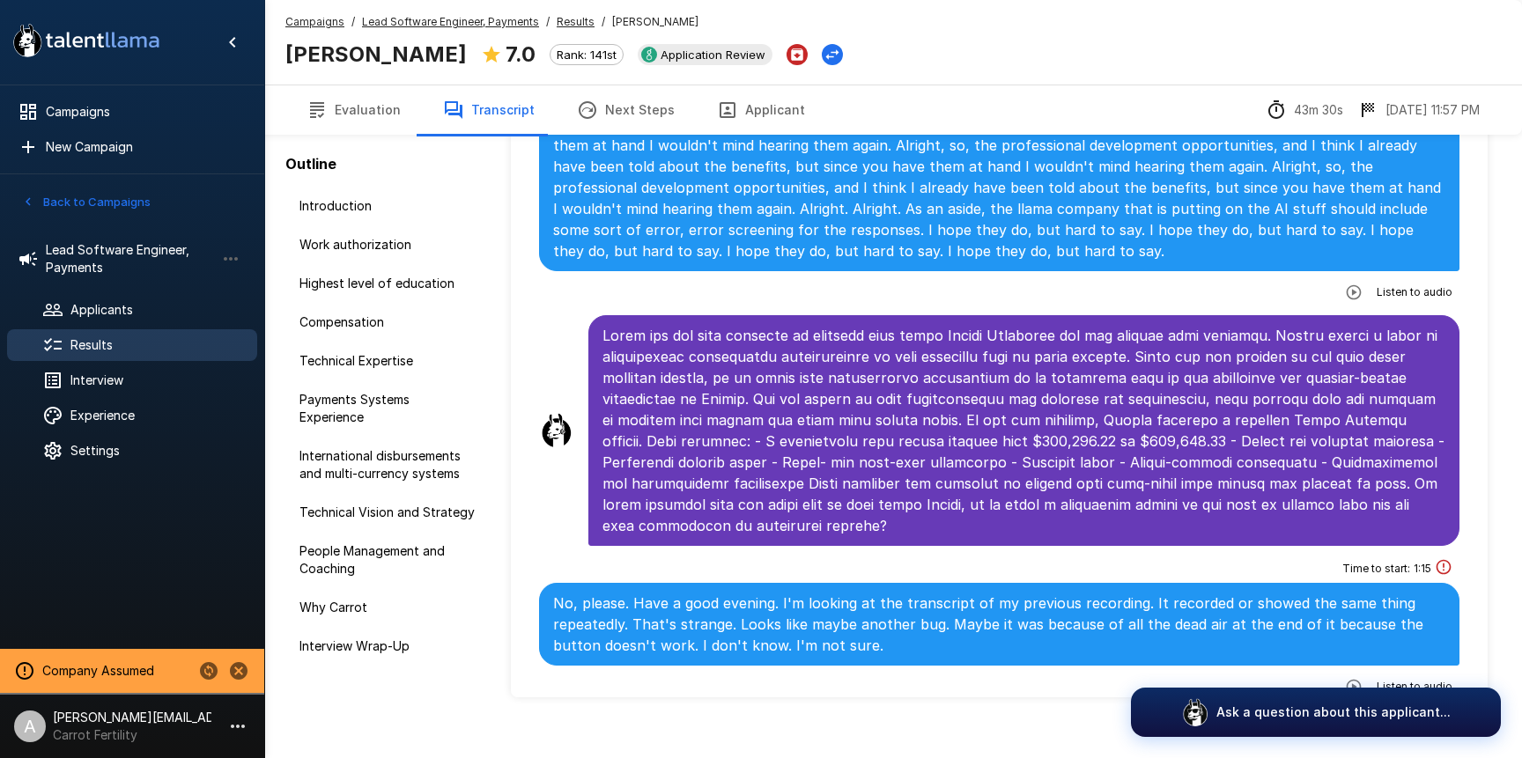
scroll to position [94, 0]
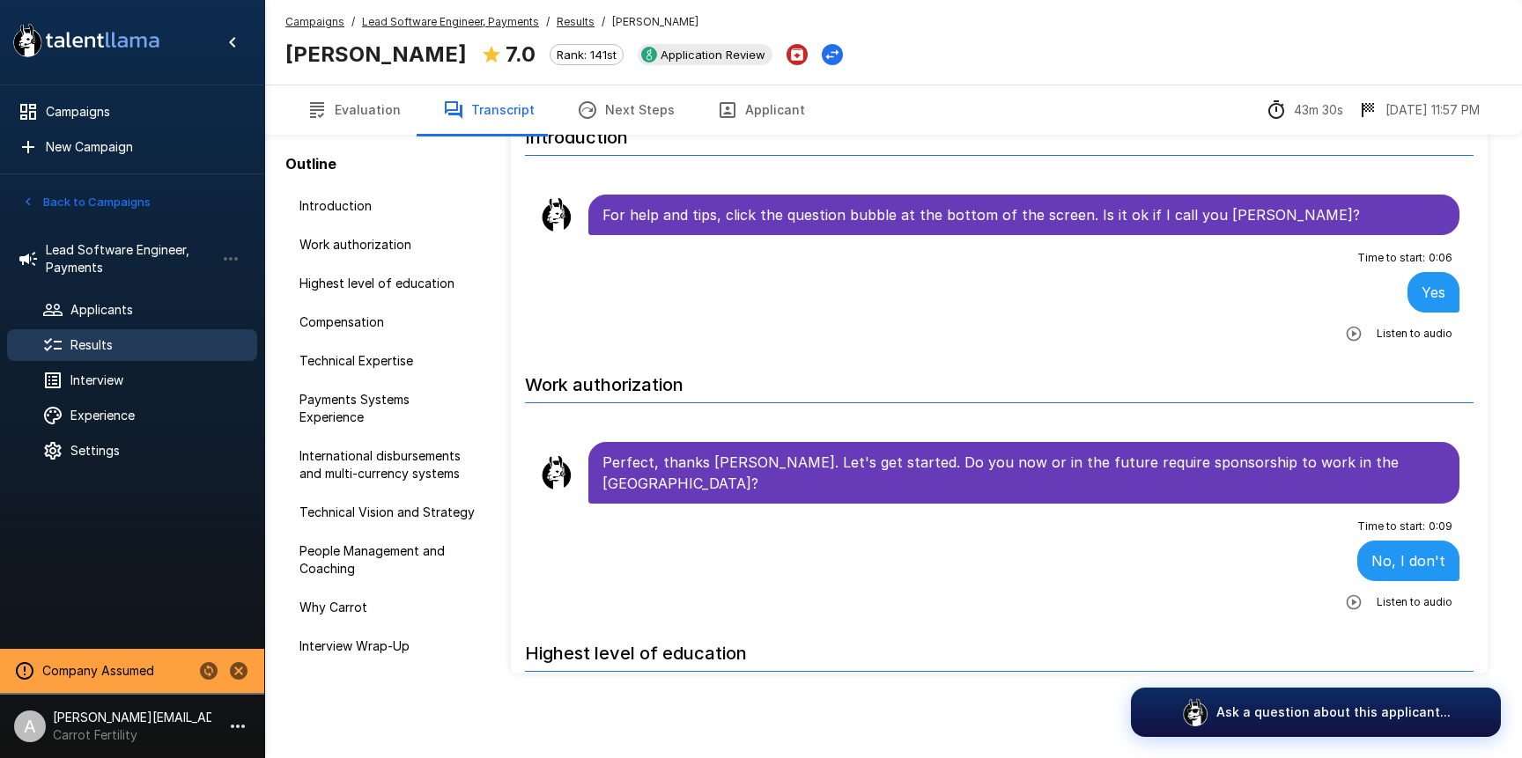
click at [483, 21] on u "Lead Software Engineer, Payments" at bounding box center [450, 21] width 177 height 13
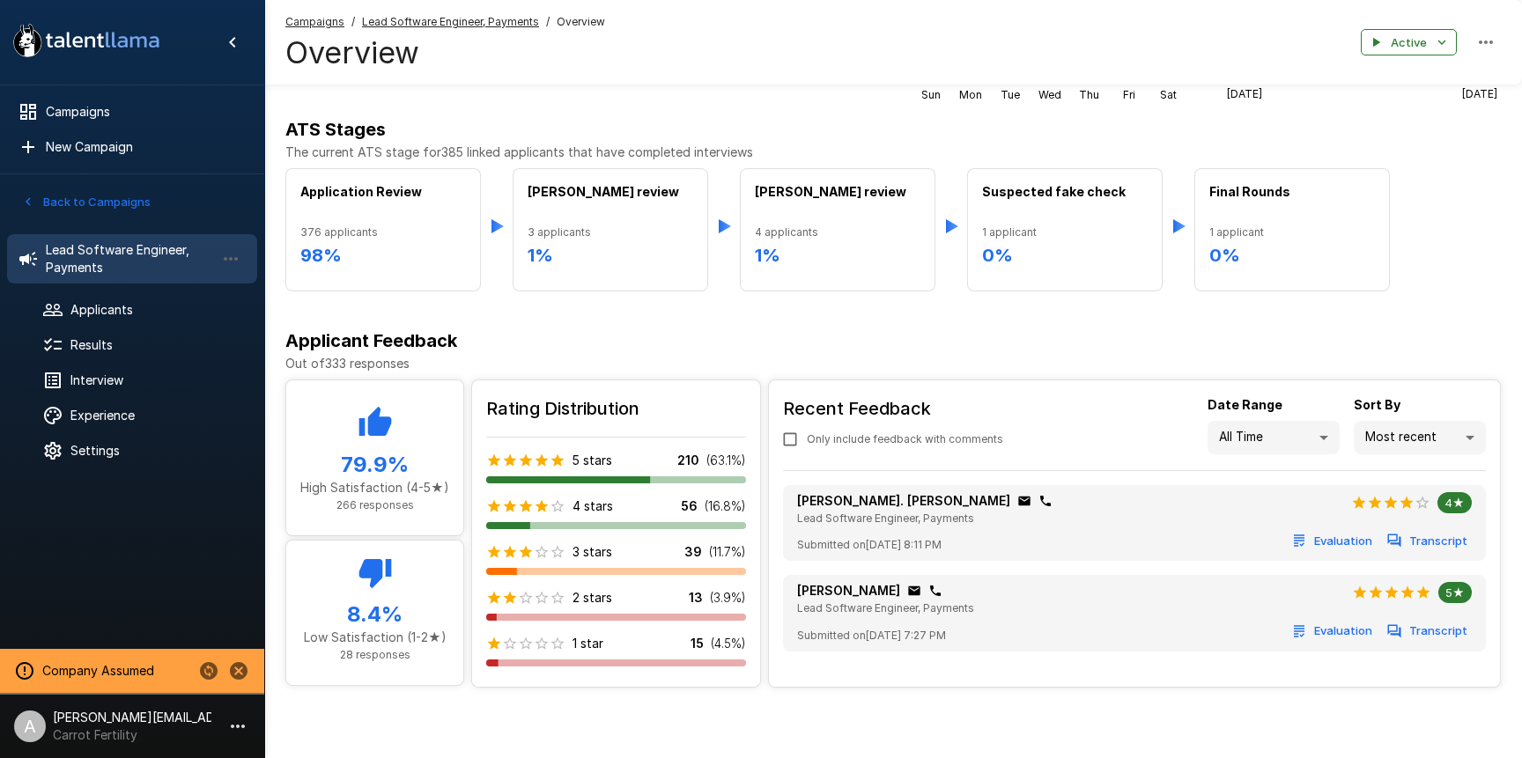
scroll to position [169, 0]
